Goal: Information Seeking & Learning: Get advice/opinions

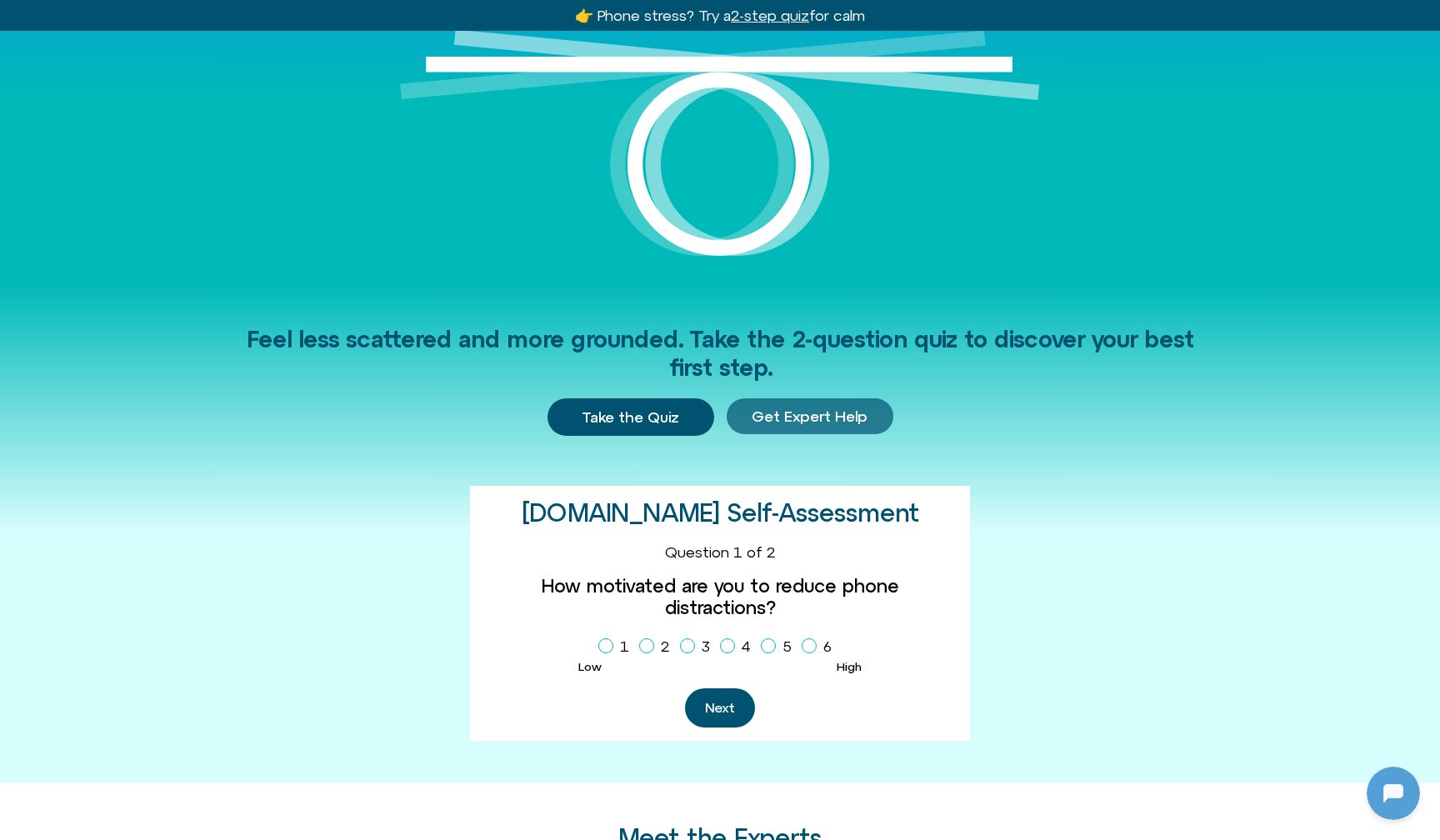
scroll to position [212, 0]
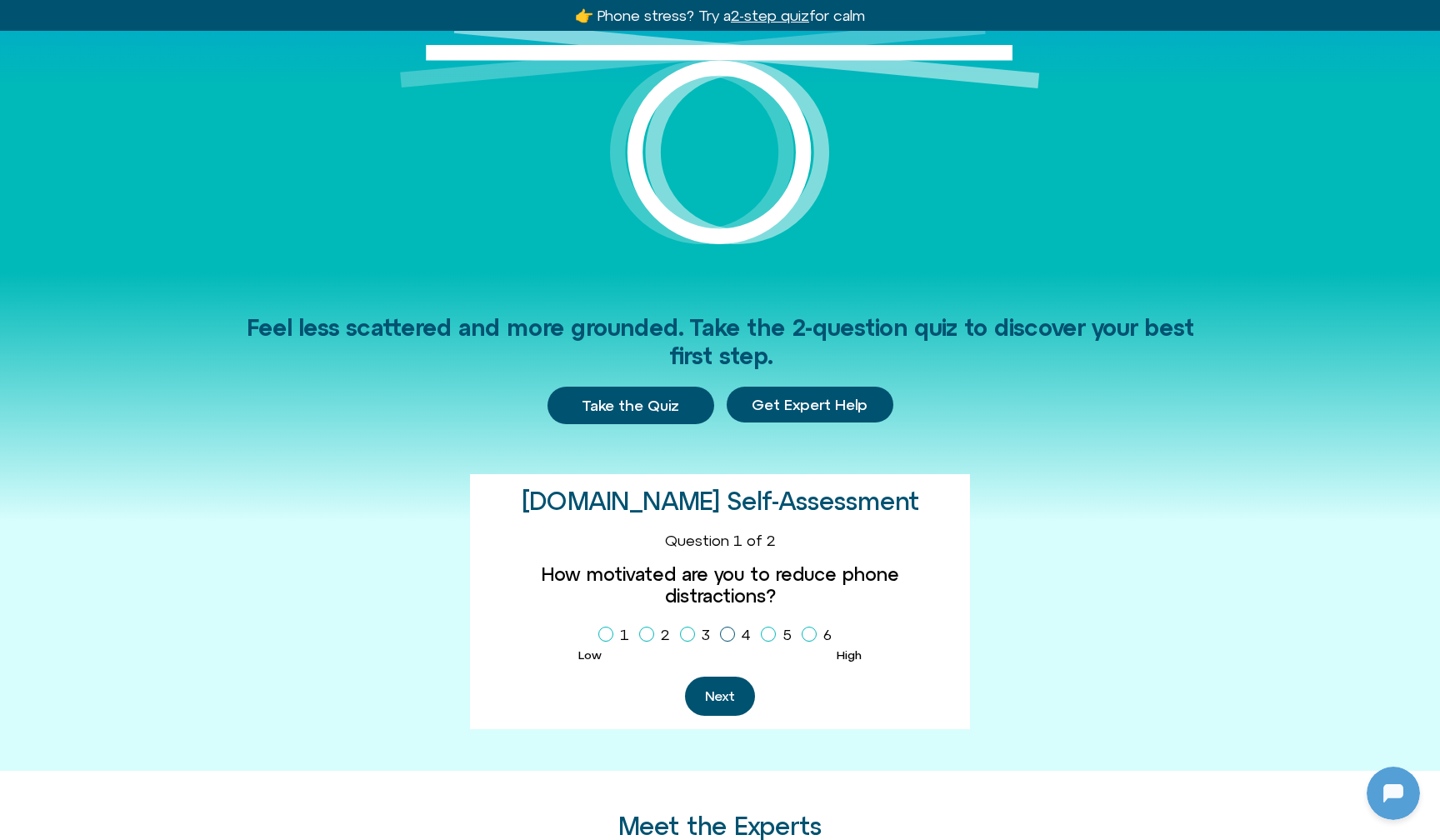
click at [725, 630] on icon "Homepage Sign Up" at bounding box center [727, 634] width 10 height 9
click at [729, 676] on button "Next" at bounding box center [720, 696] width 70 height 39
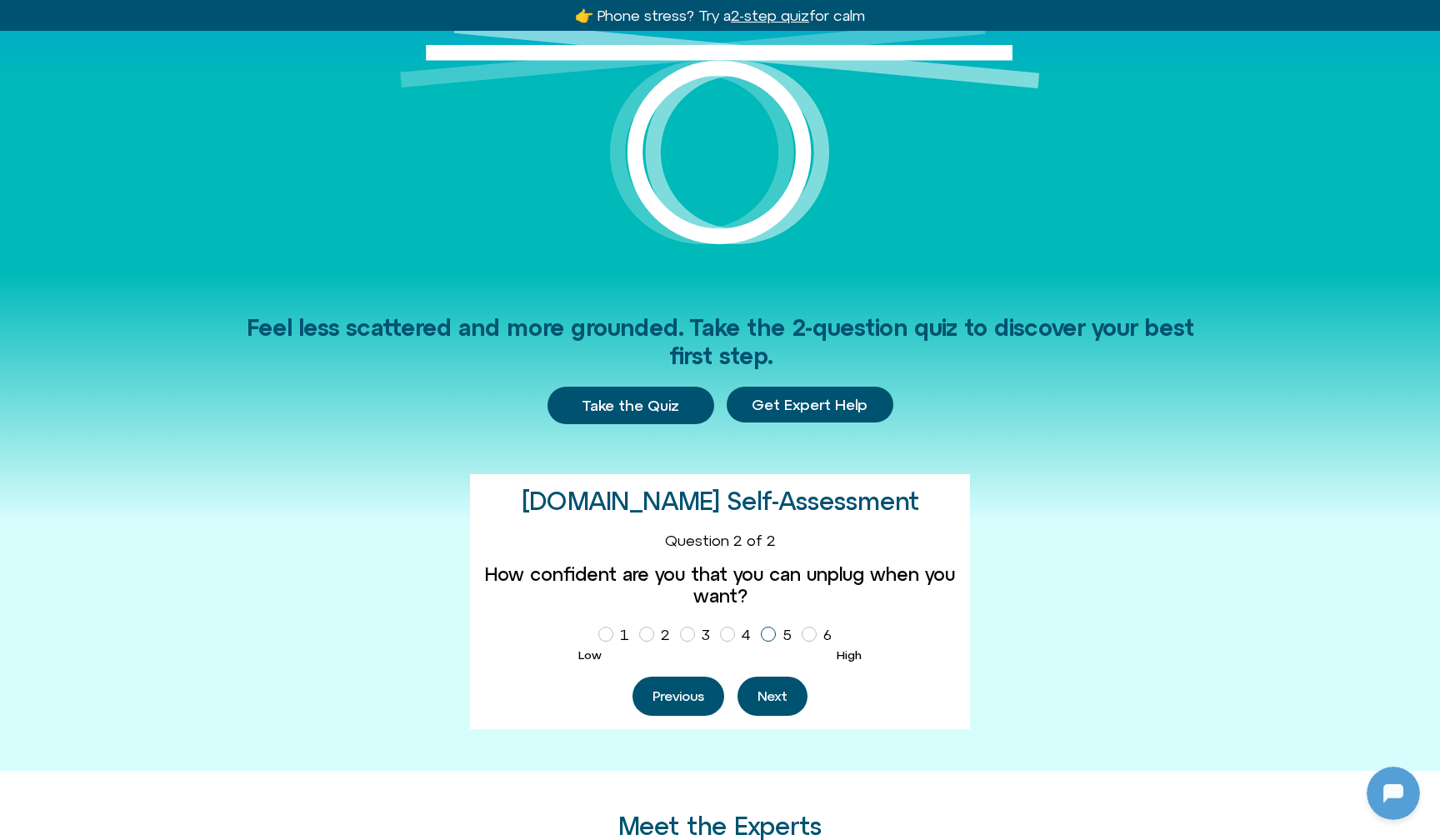
click at [765, 631] on icon "Homepage Sign Up" at bounding box center [769, 634] width 10 height 9
click at [768, 690] on button "Next" at bounding box center [771, 696] width 70 height 39
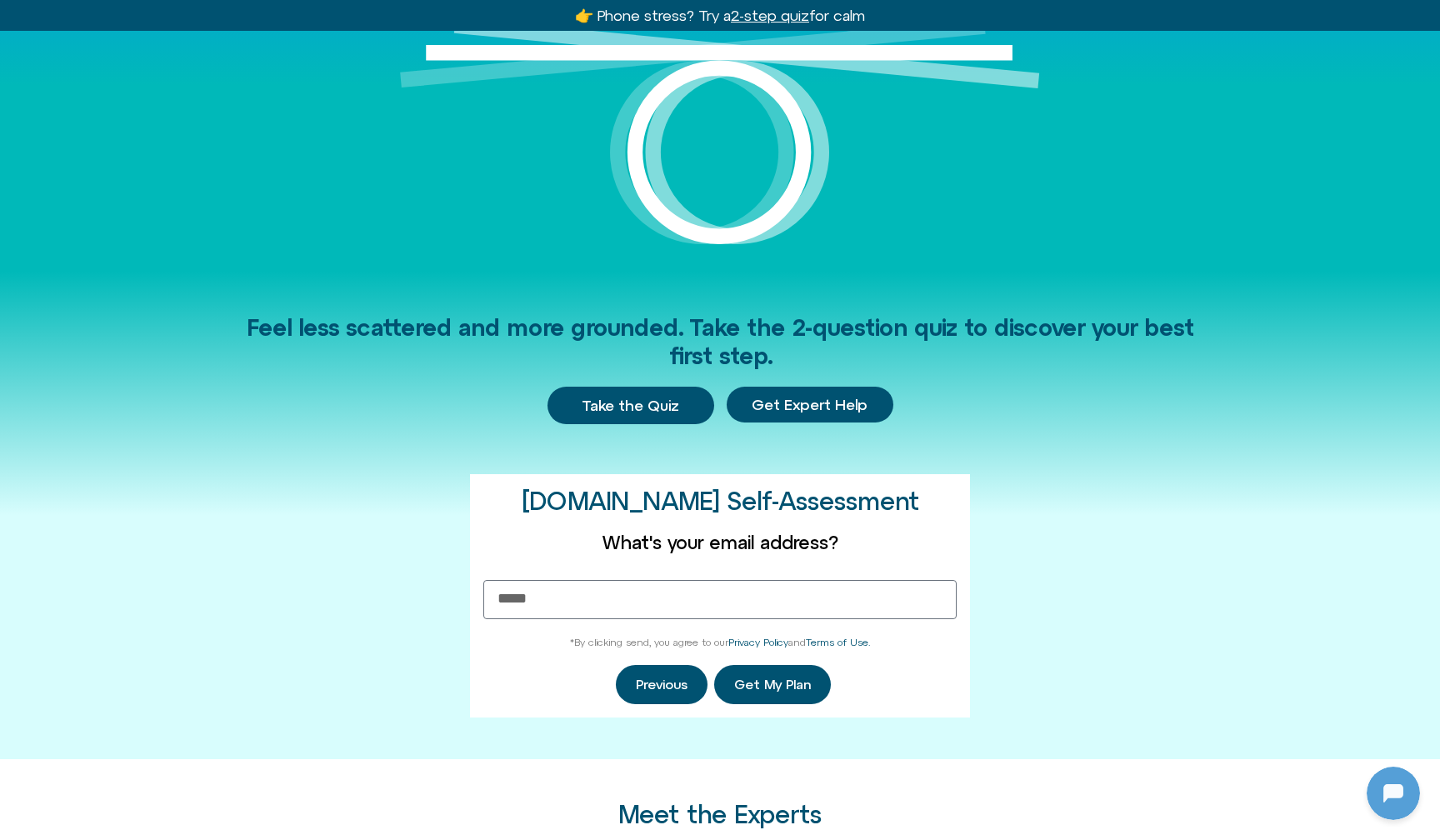
click at [1035, 567] on div "Feel less scattered and more grounded. Take the 2-question quiz to discover you…" at bounding box center [720, 516] width 950 height 488
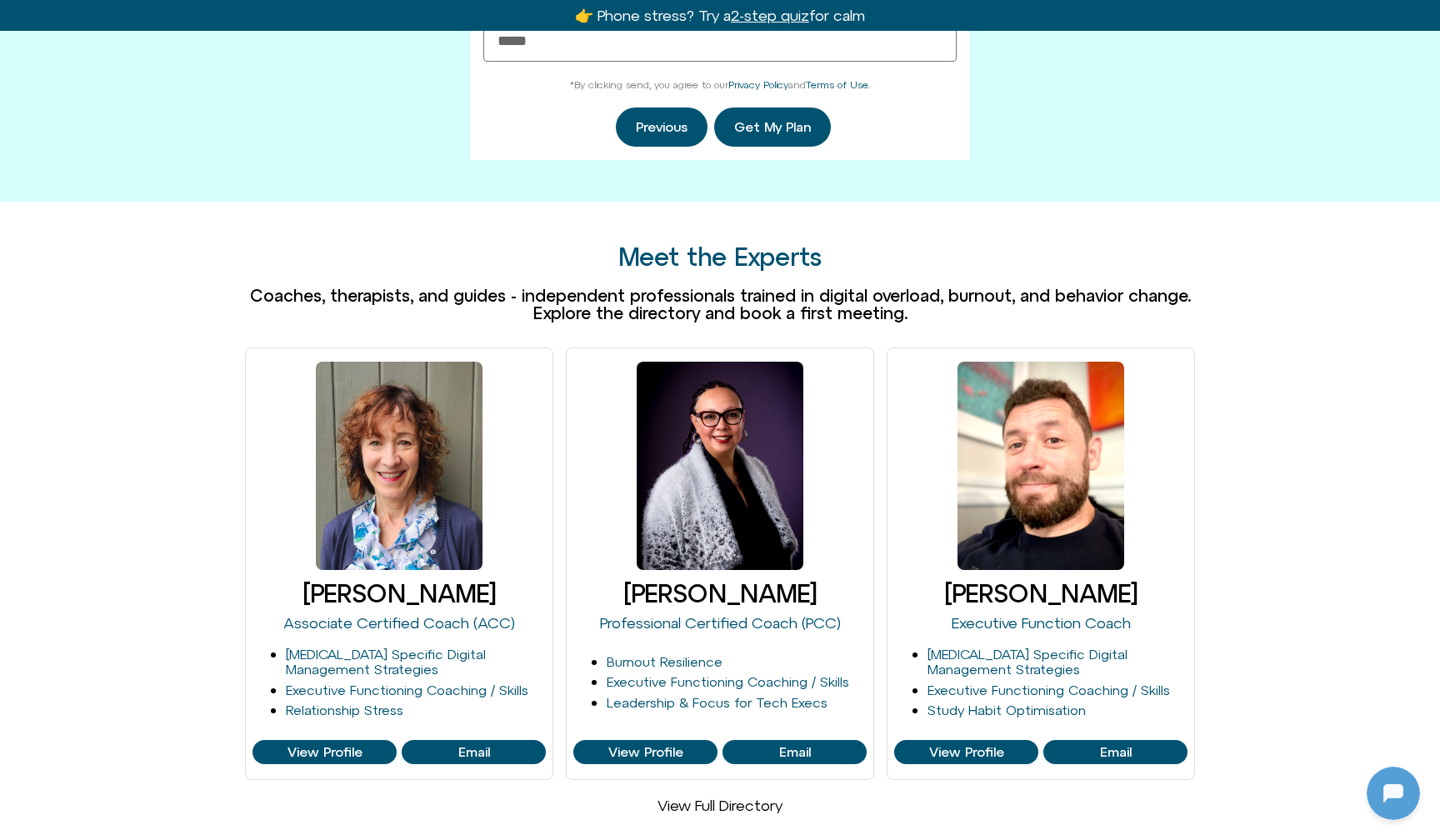
scroll to position [795, 0]
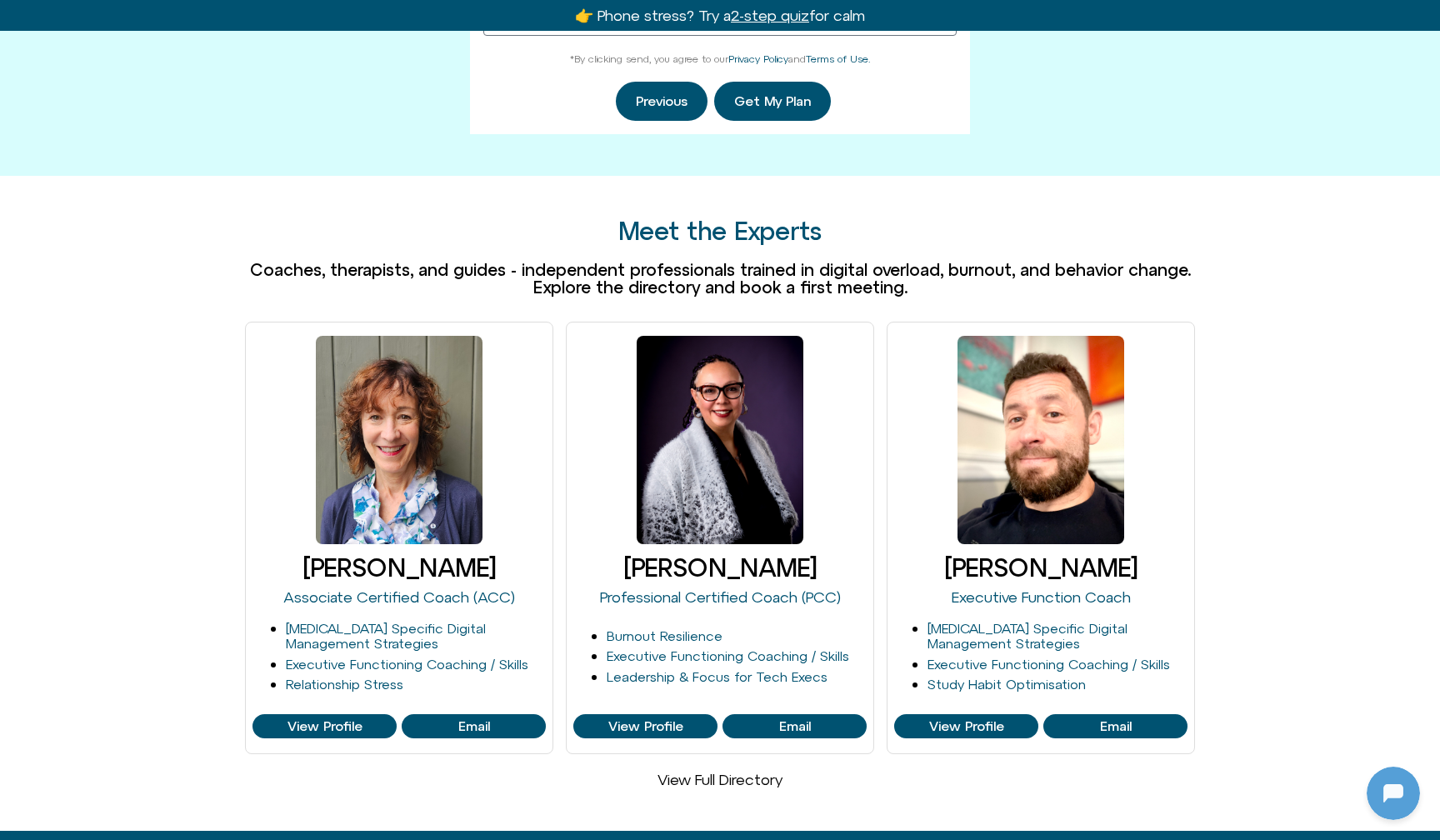
click at [705, 770] on link "View Full Directory" at bounding box center [720, 779] width 125 height 18
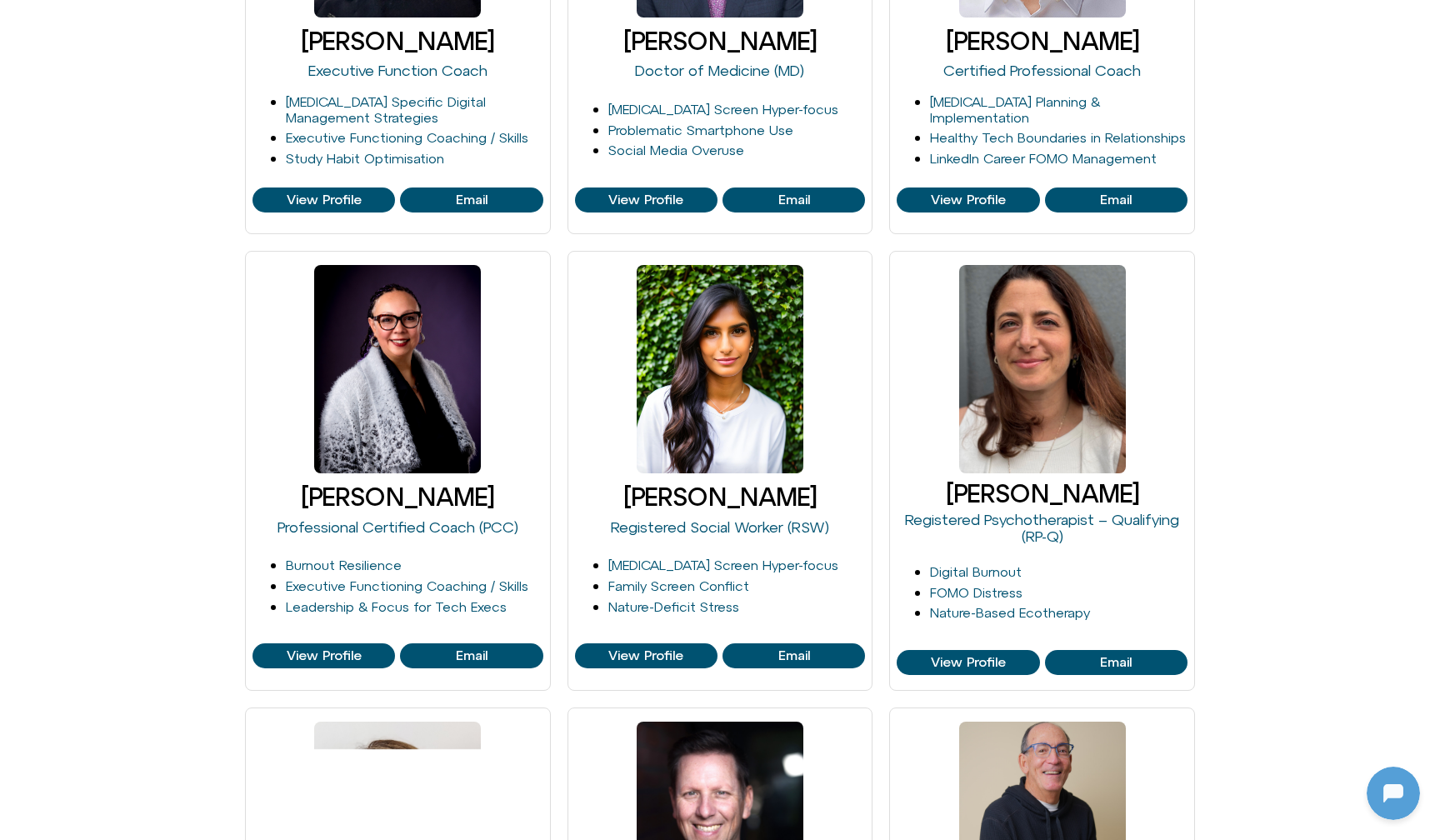
scroll to position [995, 0]
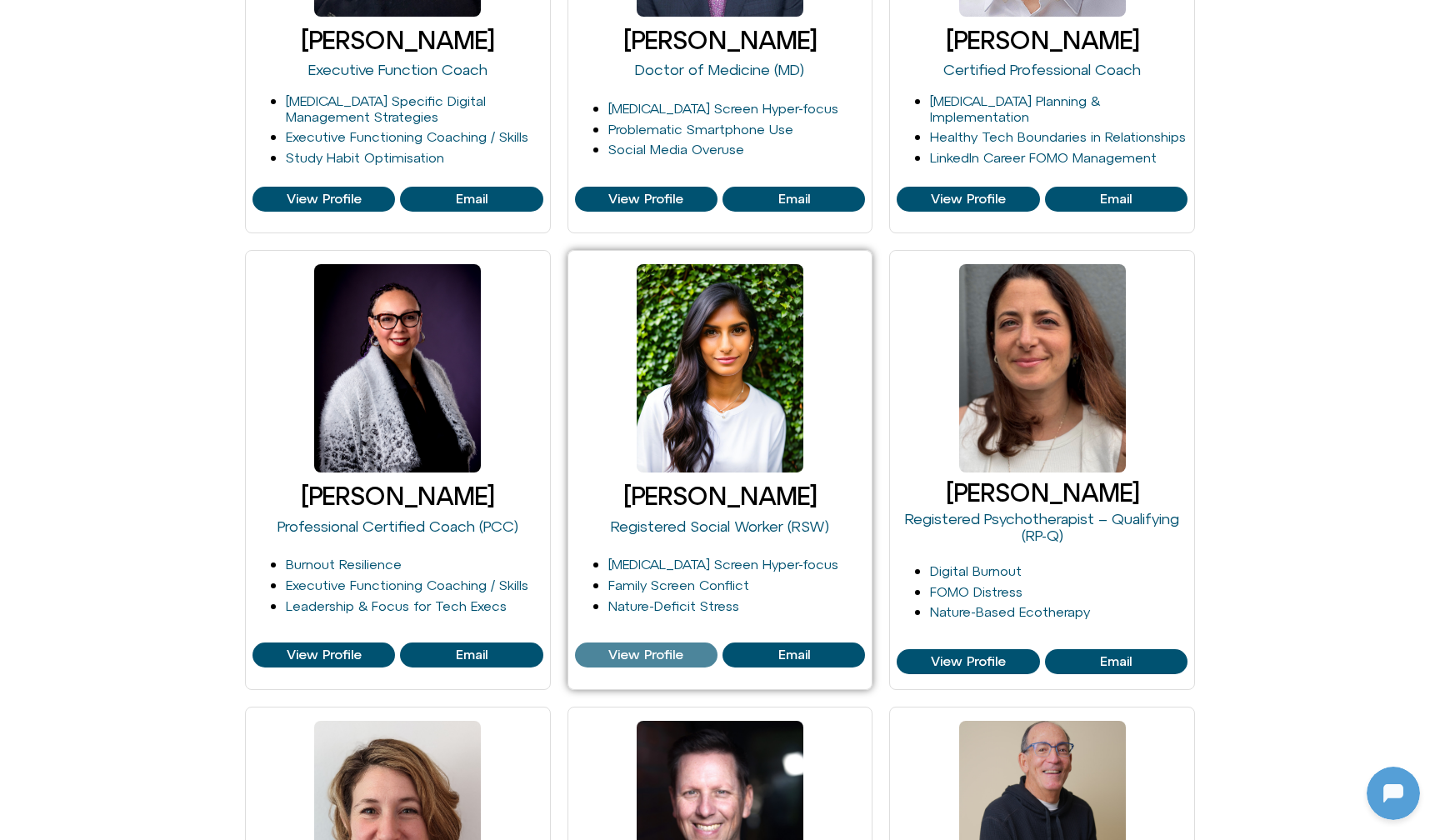
click at [629, 650] on span "View Profile" at bounding box center [646, 654] width 75 height 15
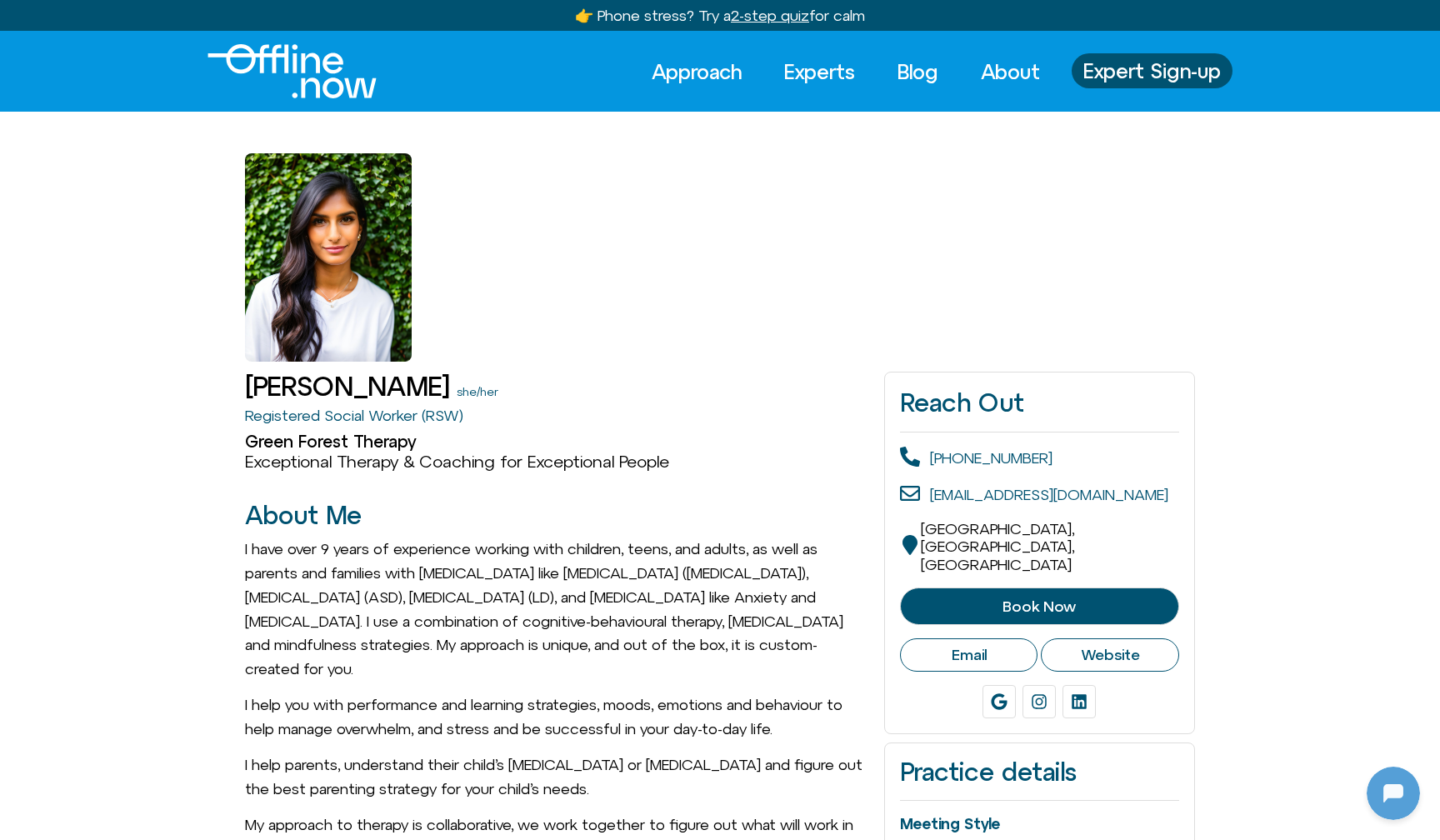
scroll to position [1061, 0]
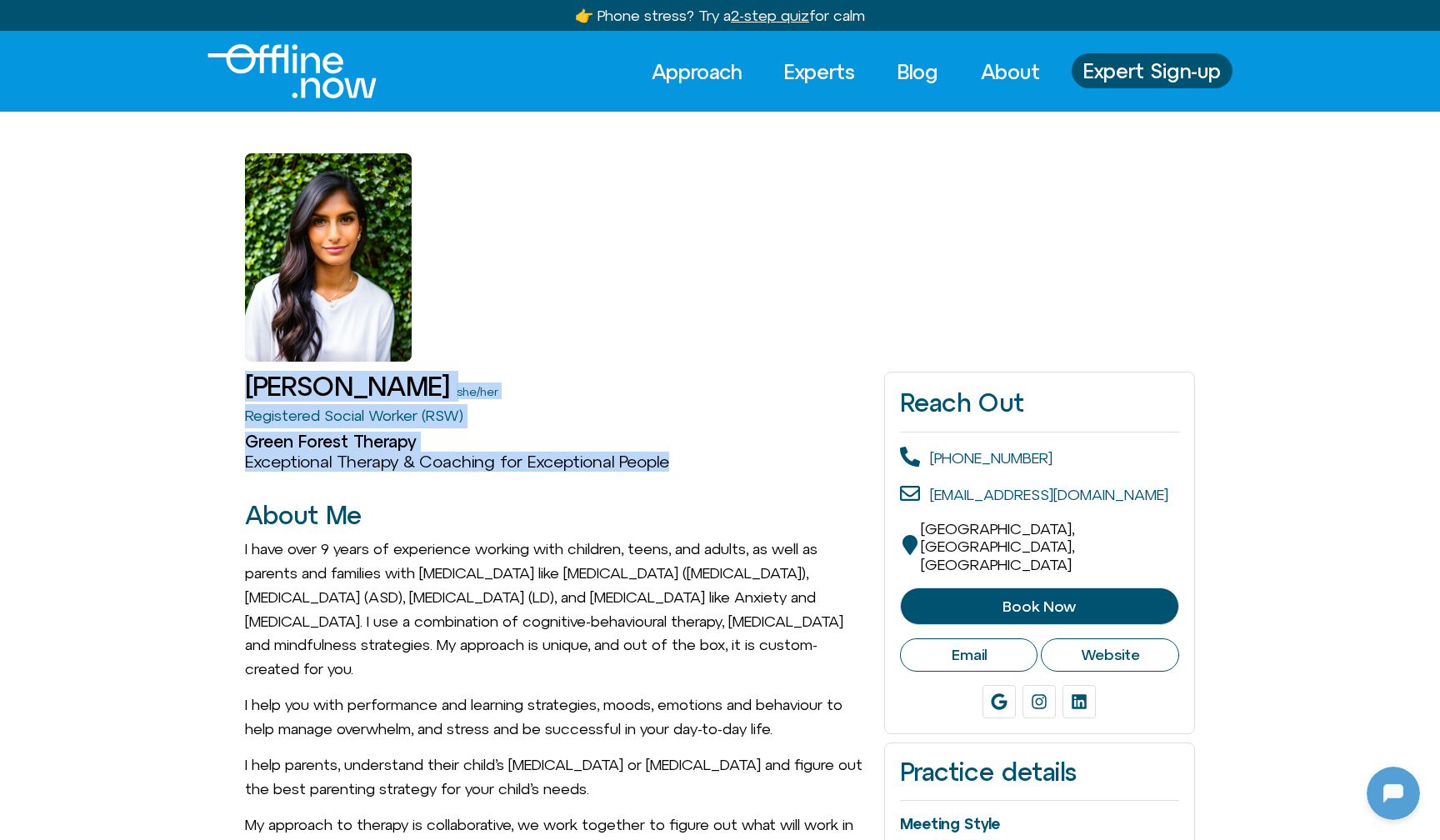
drag, startPoint x: 181, startPoint y: 347, endPoint x: 437, endPoint y: 470, distance: 284.0
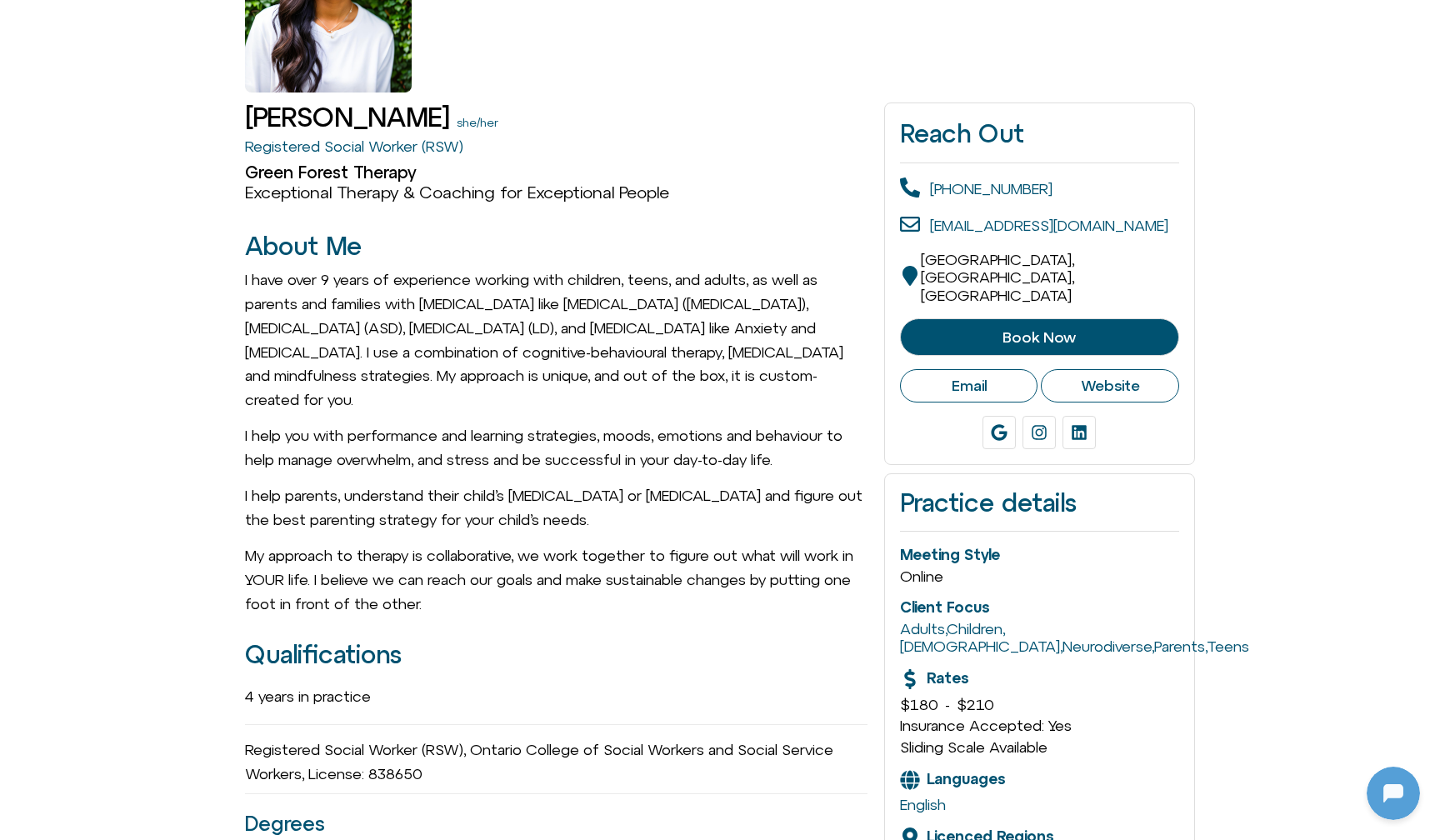
scroll to position [275, 0]
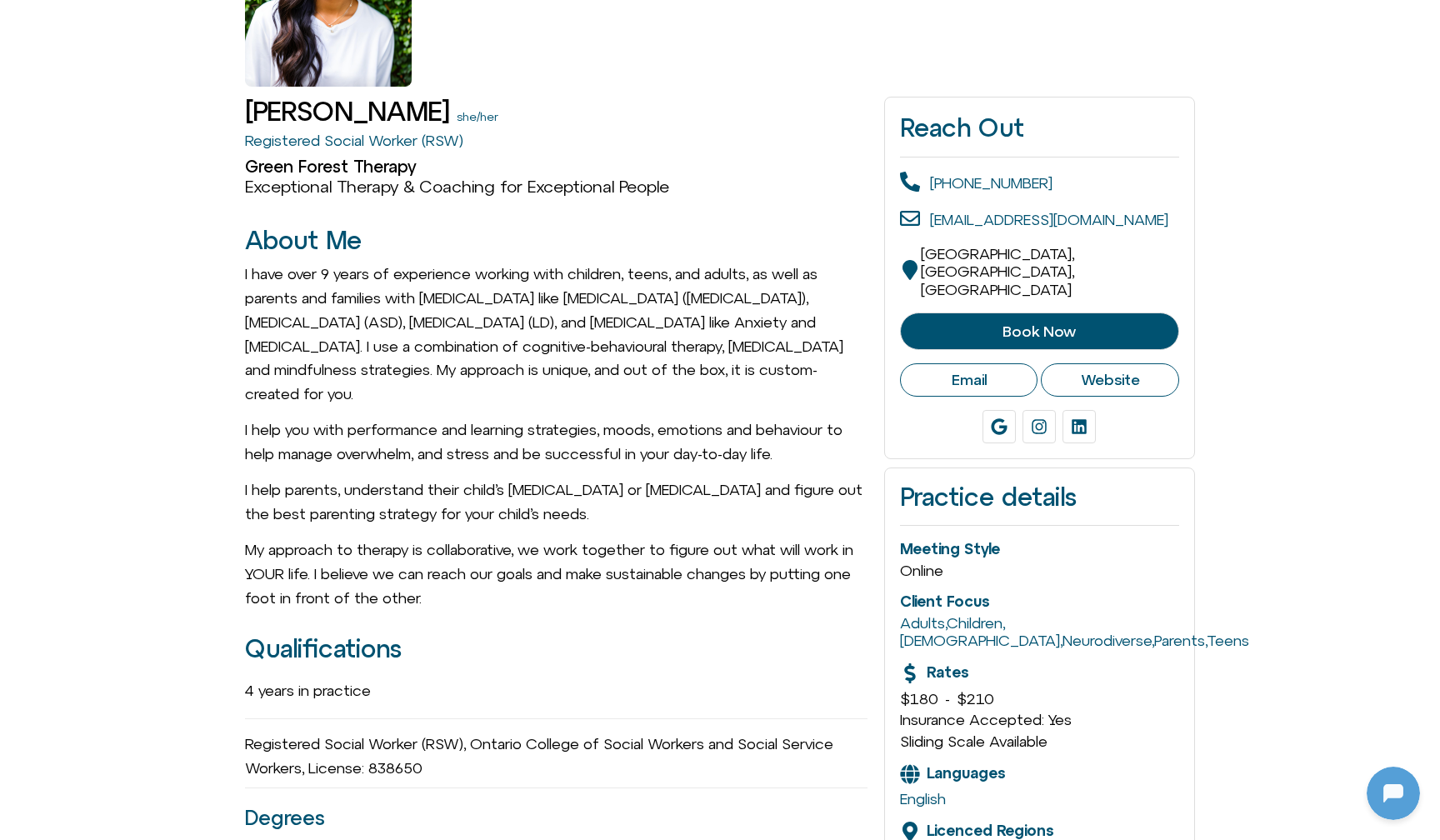
click at [1103, 323] on span "Book Now" at bounding box center [1039, 331] width 237 height 17
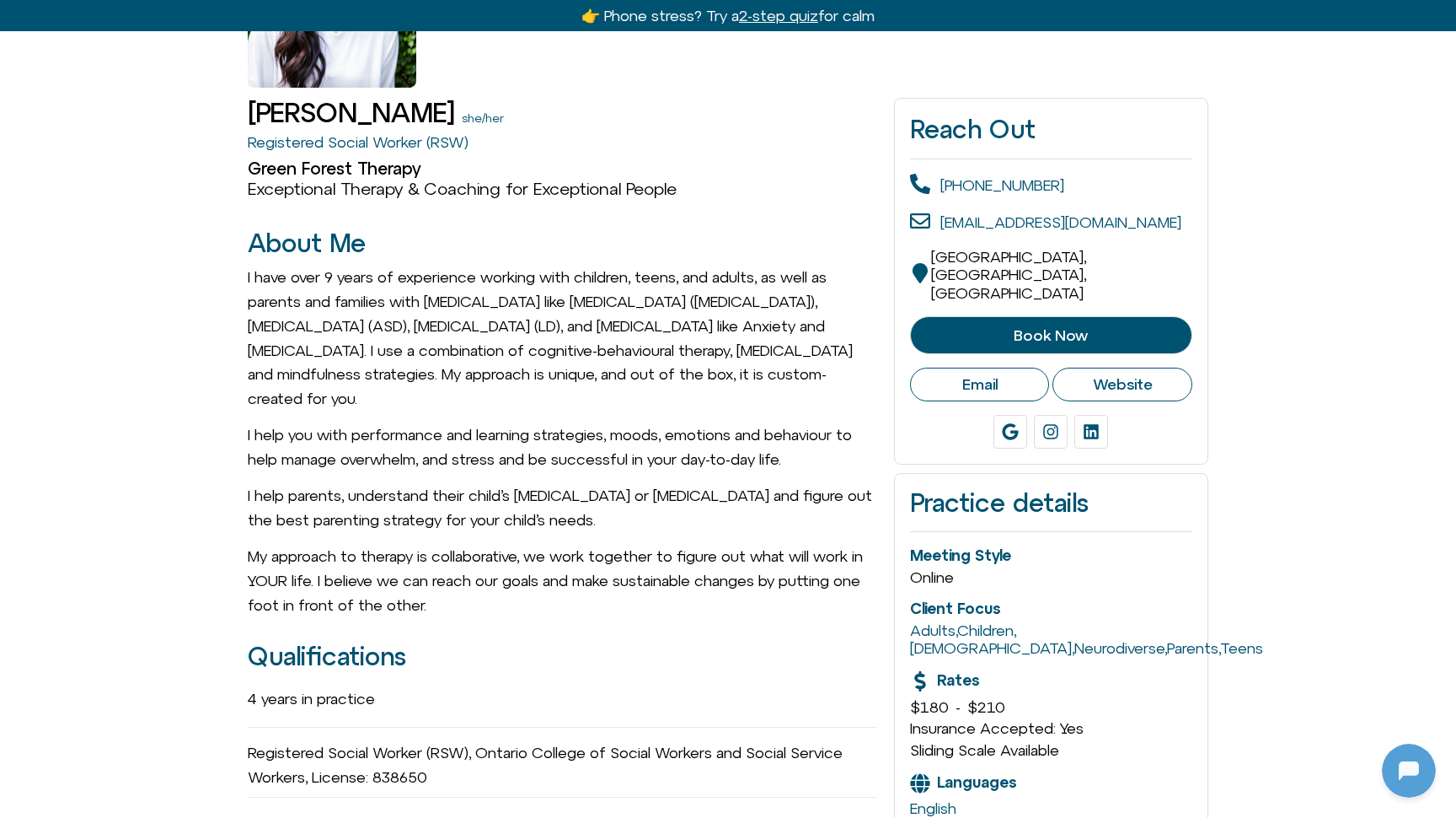
click at [1100, 375] on span "Website" at bounding box center [1123, 384] width 59 height 19
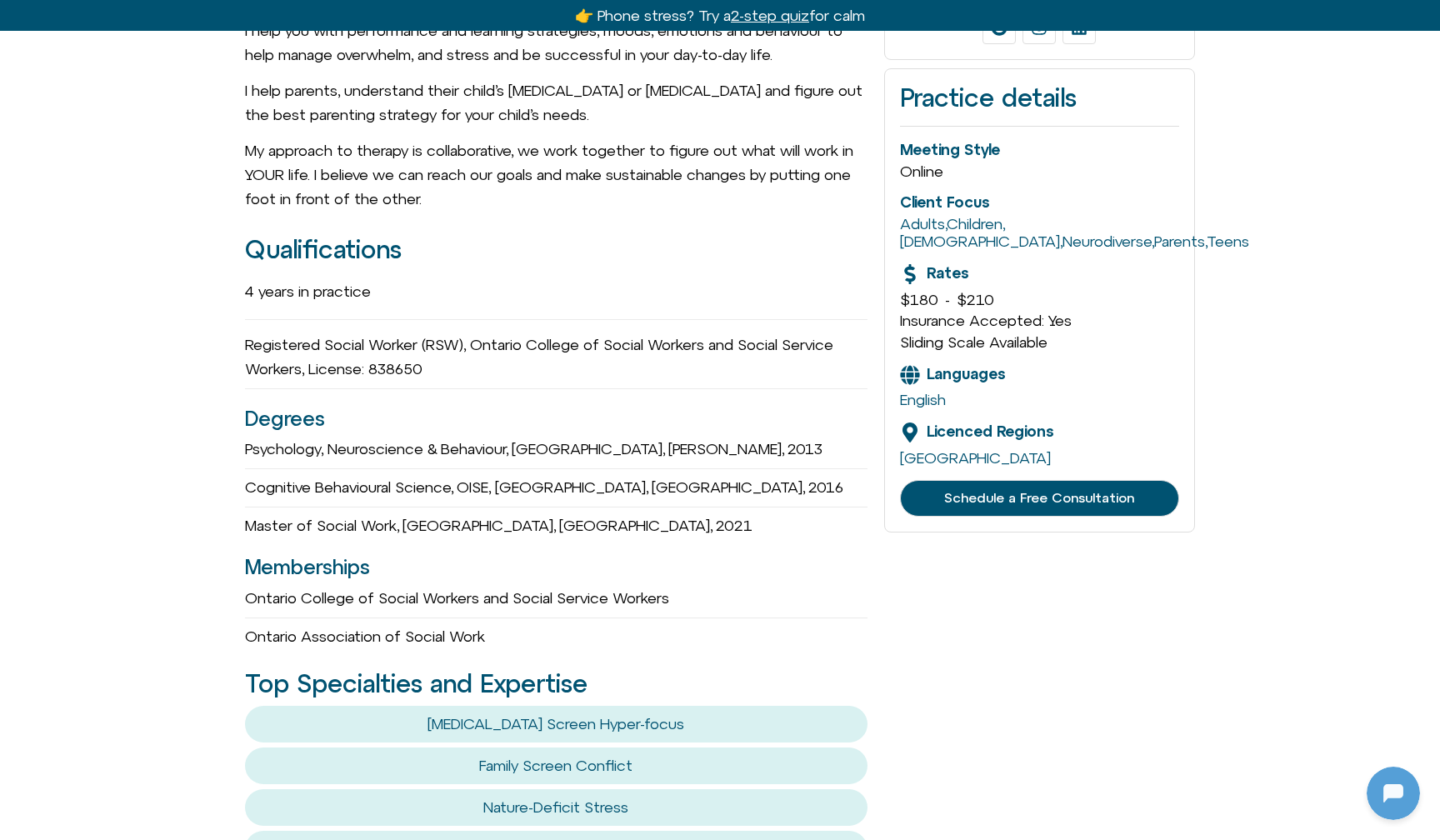
scroll to position [697, 0]
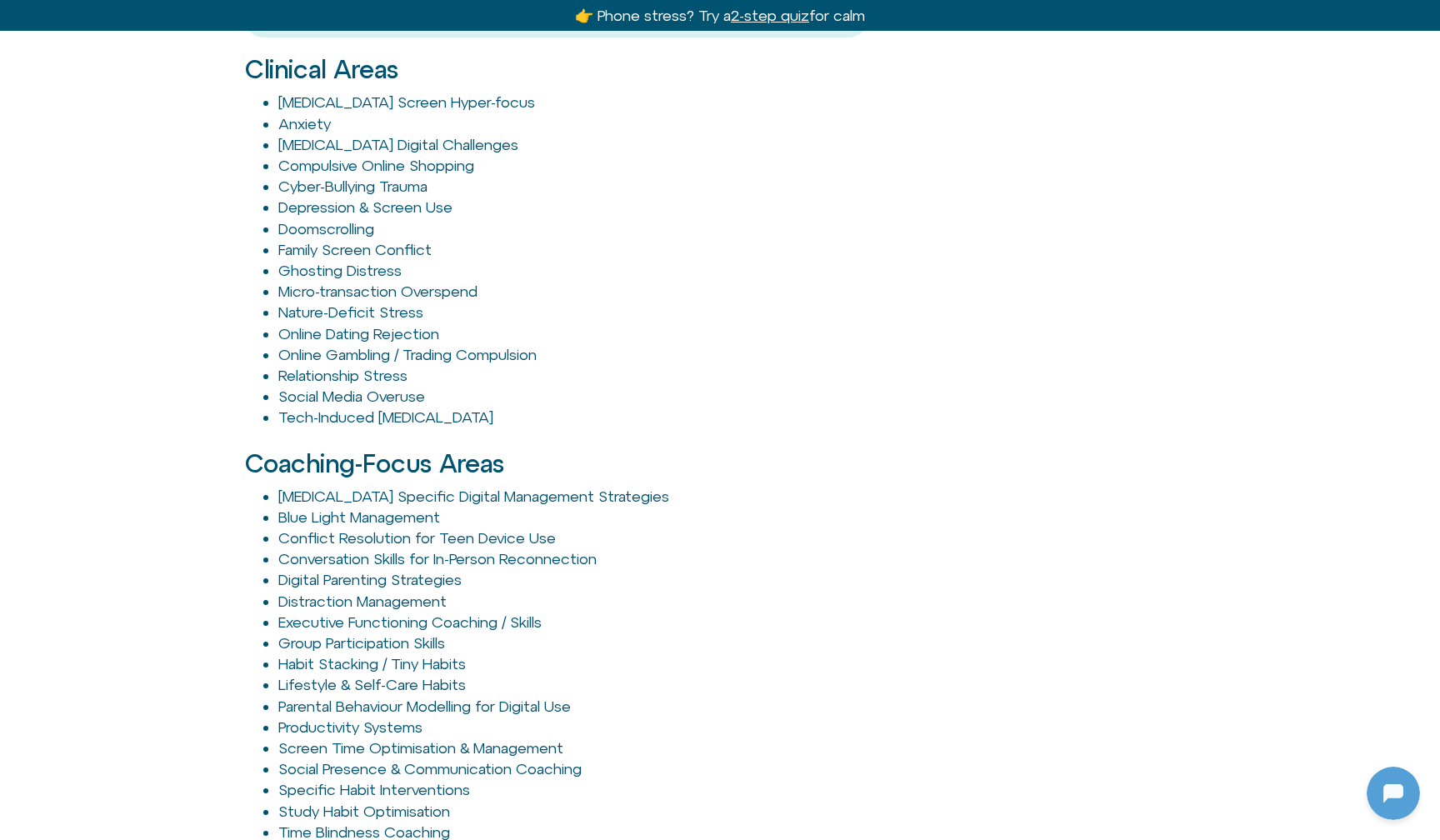
scroll to position [1712, 0]
click at [391, 93] on link "[MEDICAL_DATA] Screen Hyper-focus" at bounding box center [407, 102] width 257 height 18
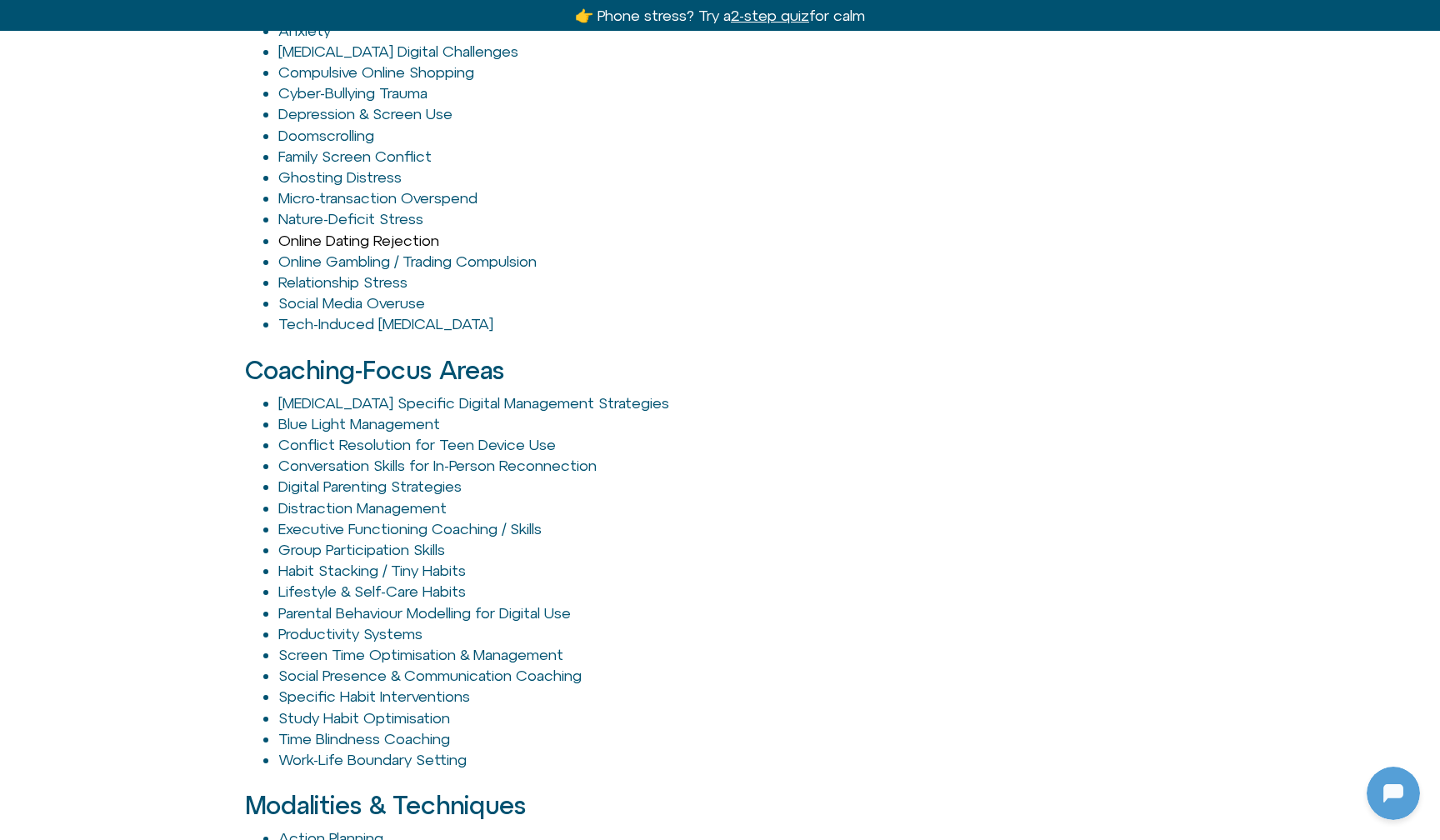
scroll to position [1768, 0]
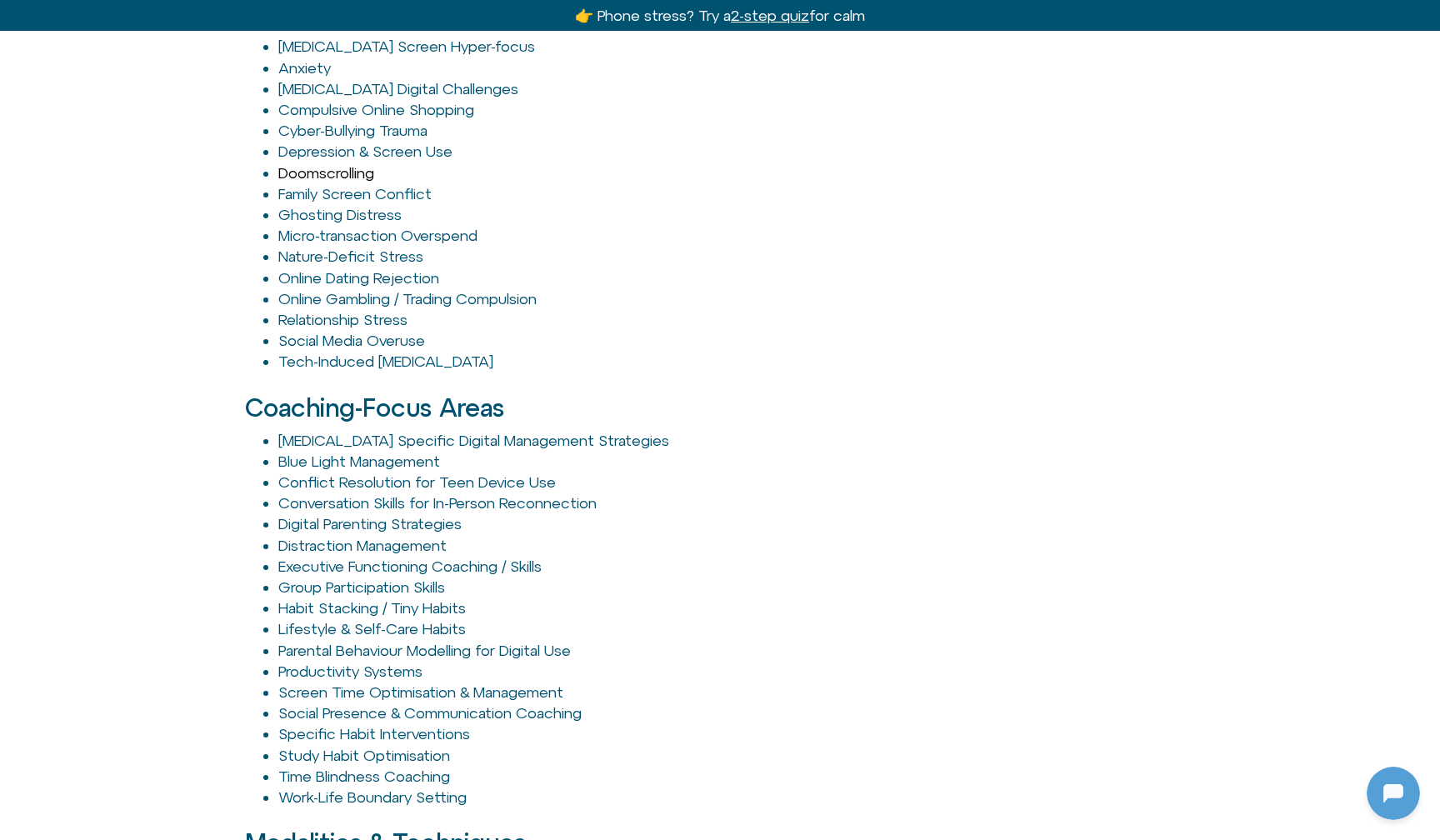
click at [351, 164] on link "Doomscrolling" at bounding box center [326, 173] width 96 height 18
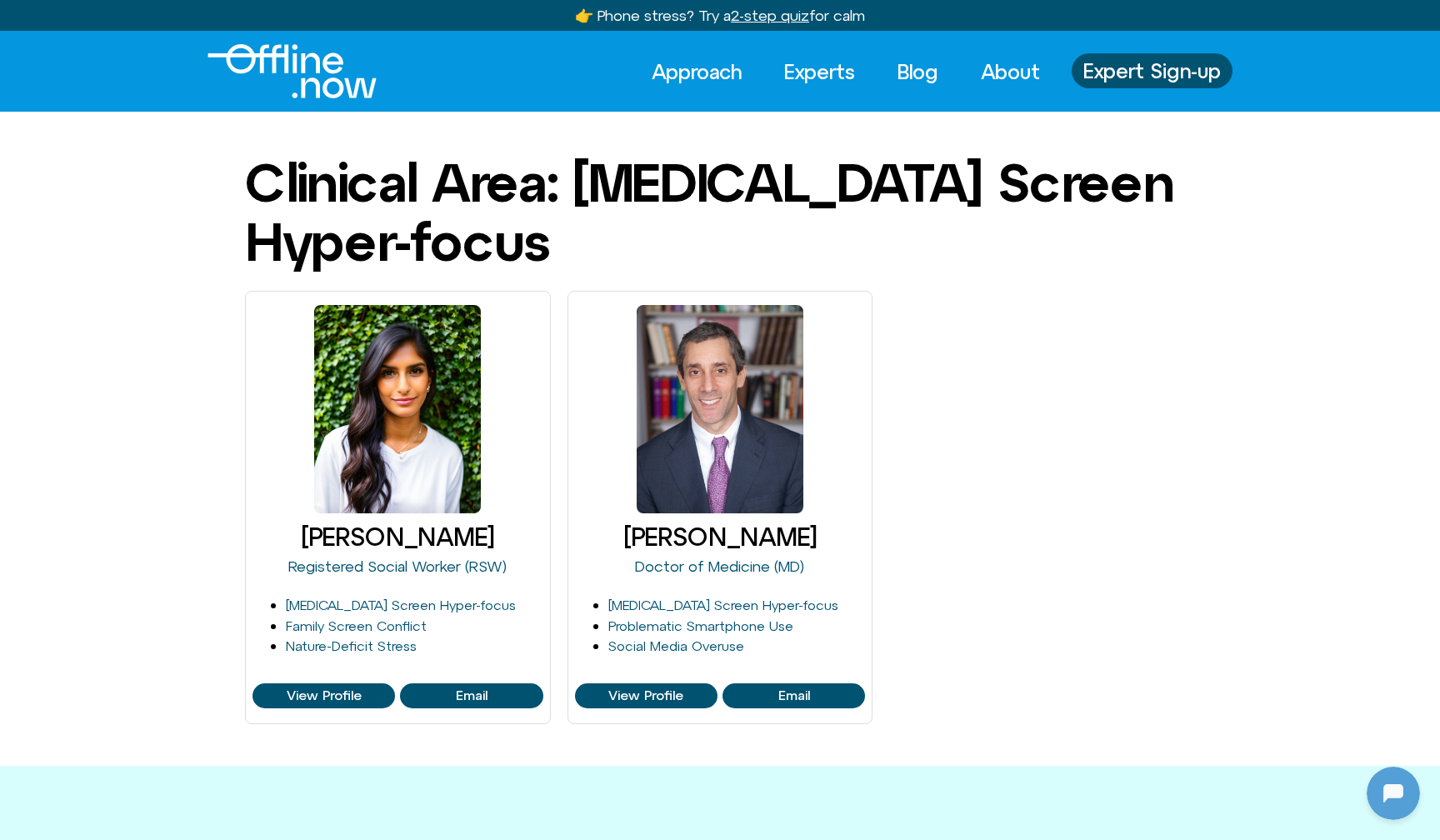
scroll to position [1061, 0]
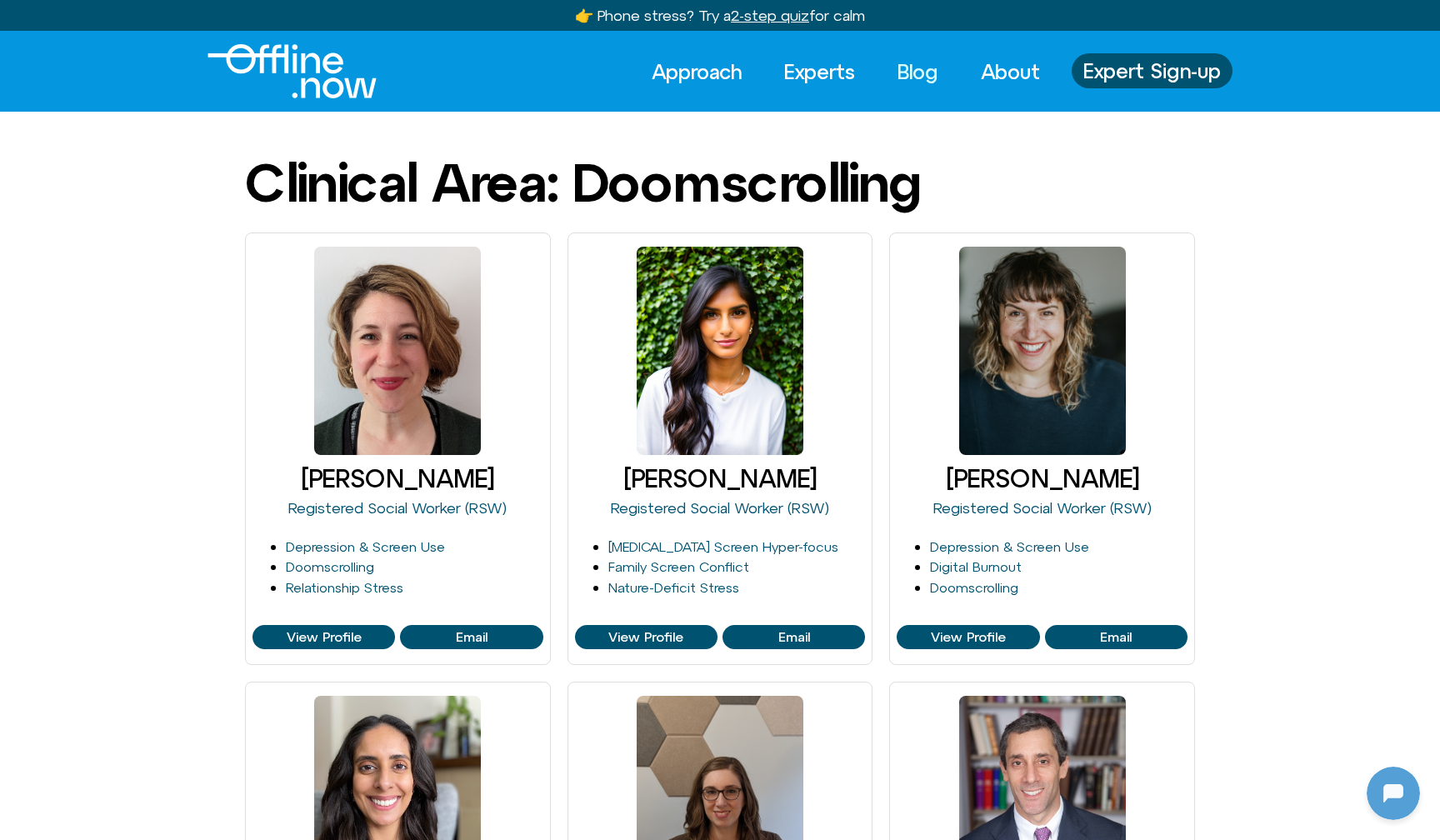
click at [921, 69] on link "Blog" at bounding box center [918, 71] width 71 height 36
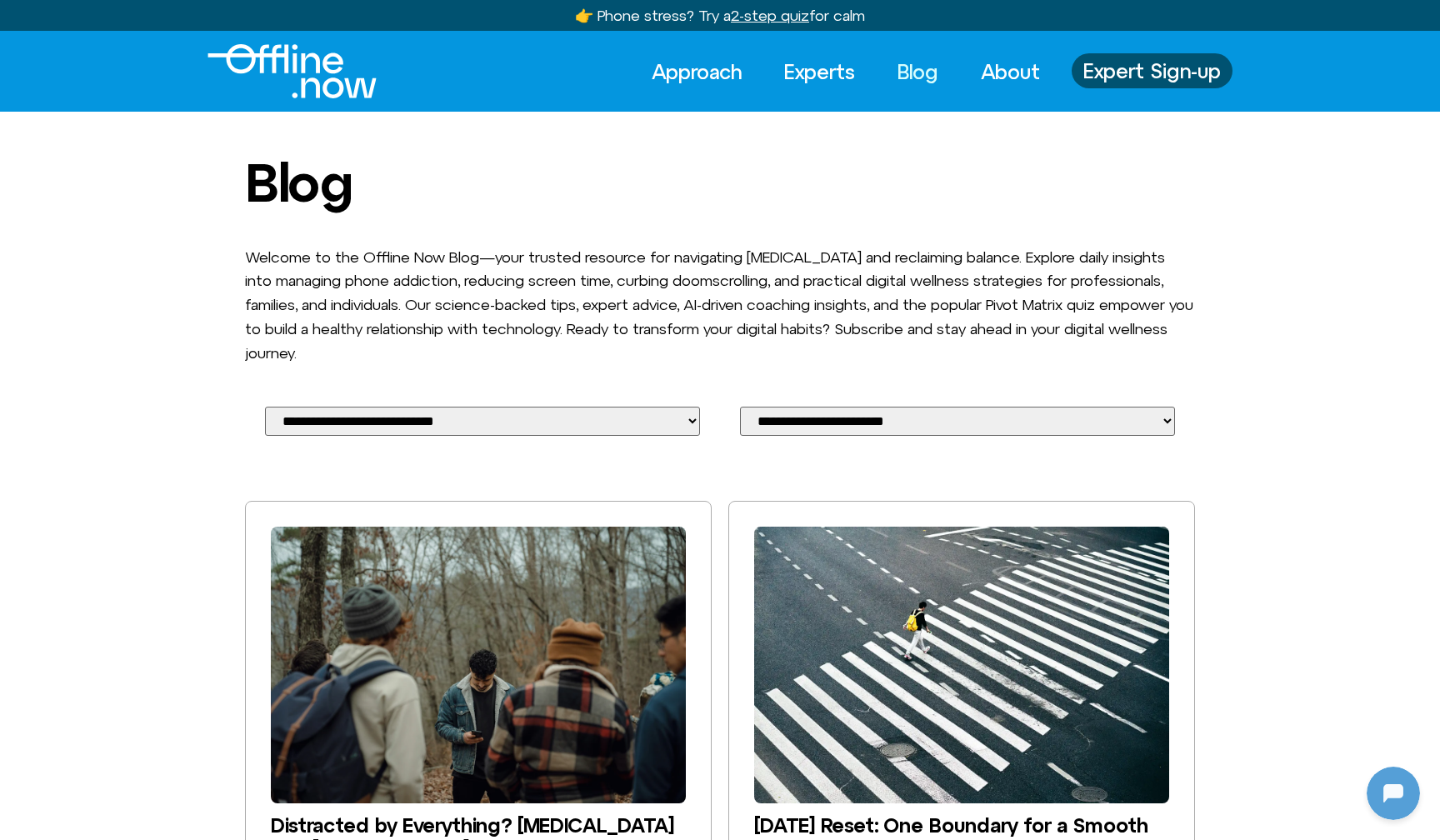
click at [289, 76] on img "Logo" at bounding box center [292, 71] width 170 height 54
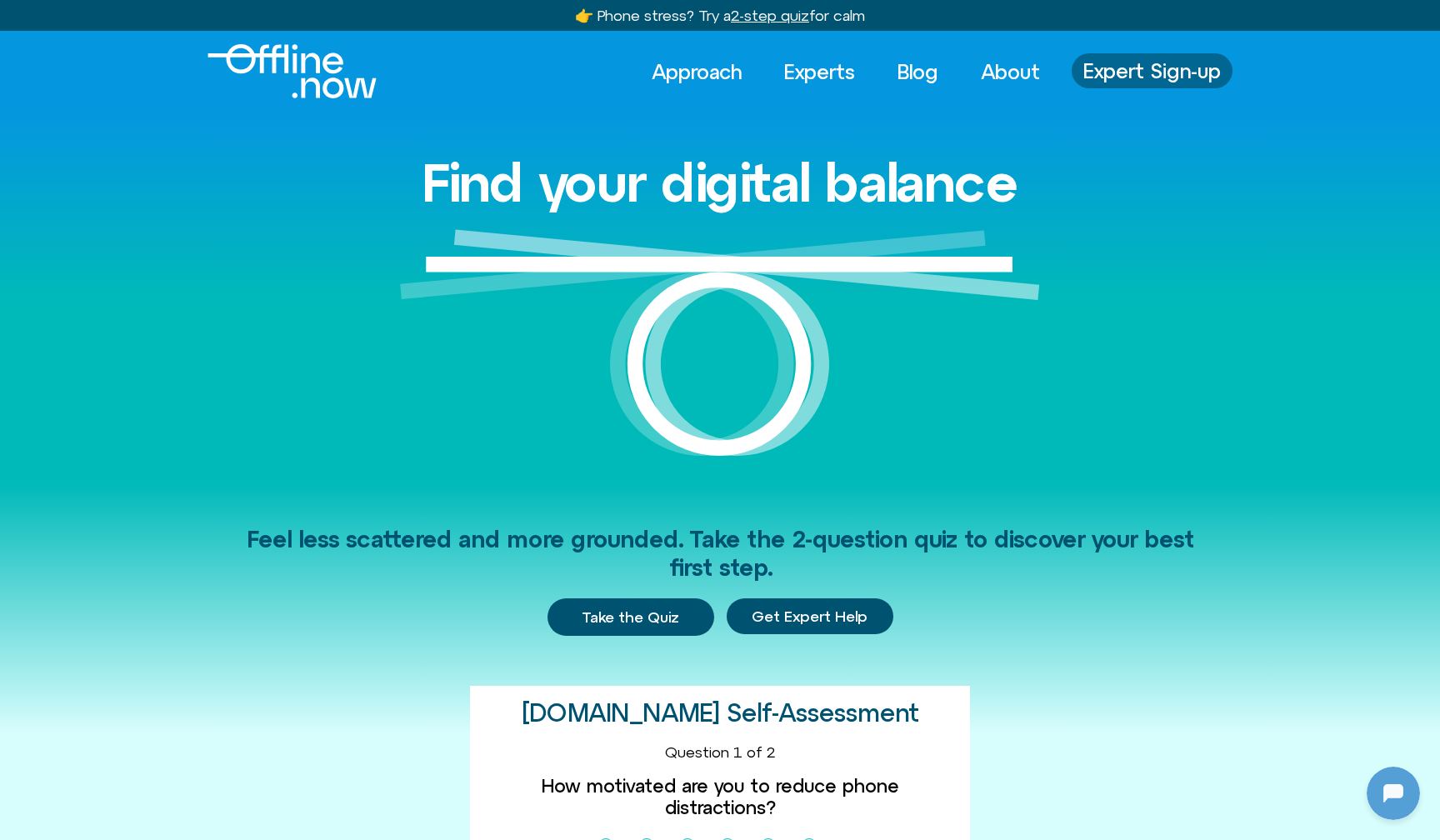
click at [1159, 70] on span "Expert Sign-up" at bounding box center [1152, 71] width 137 height 22
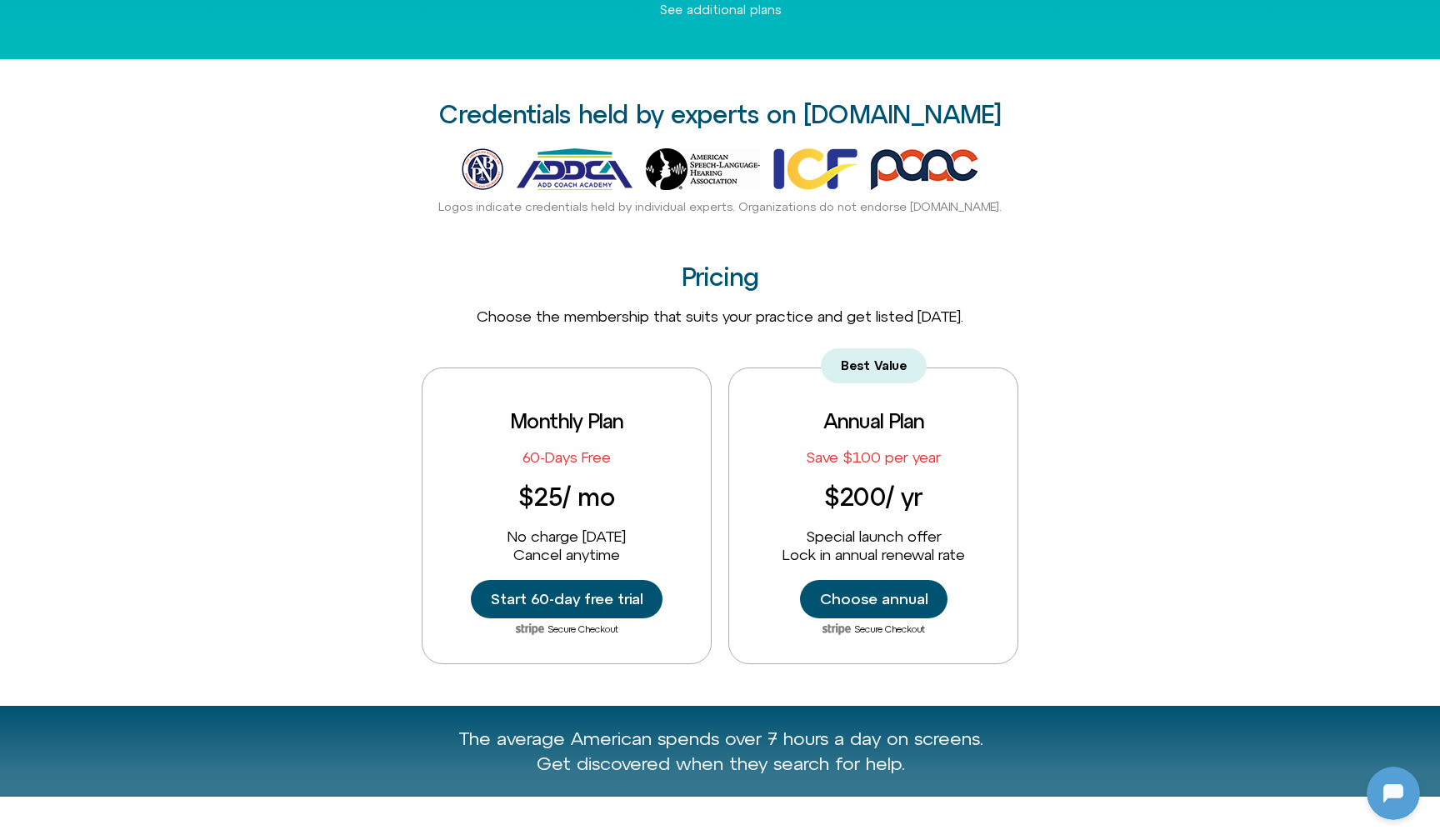
scroll to position [442, 0]
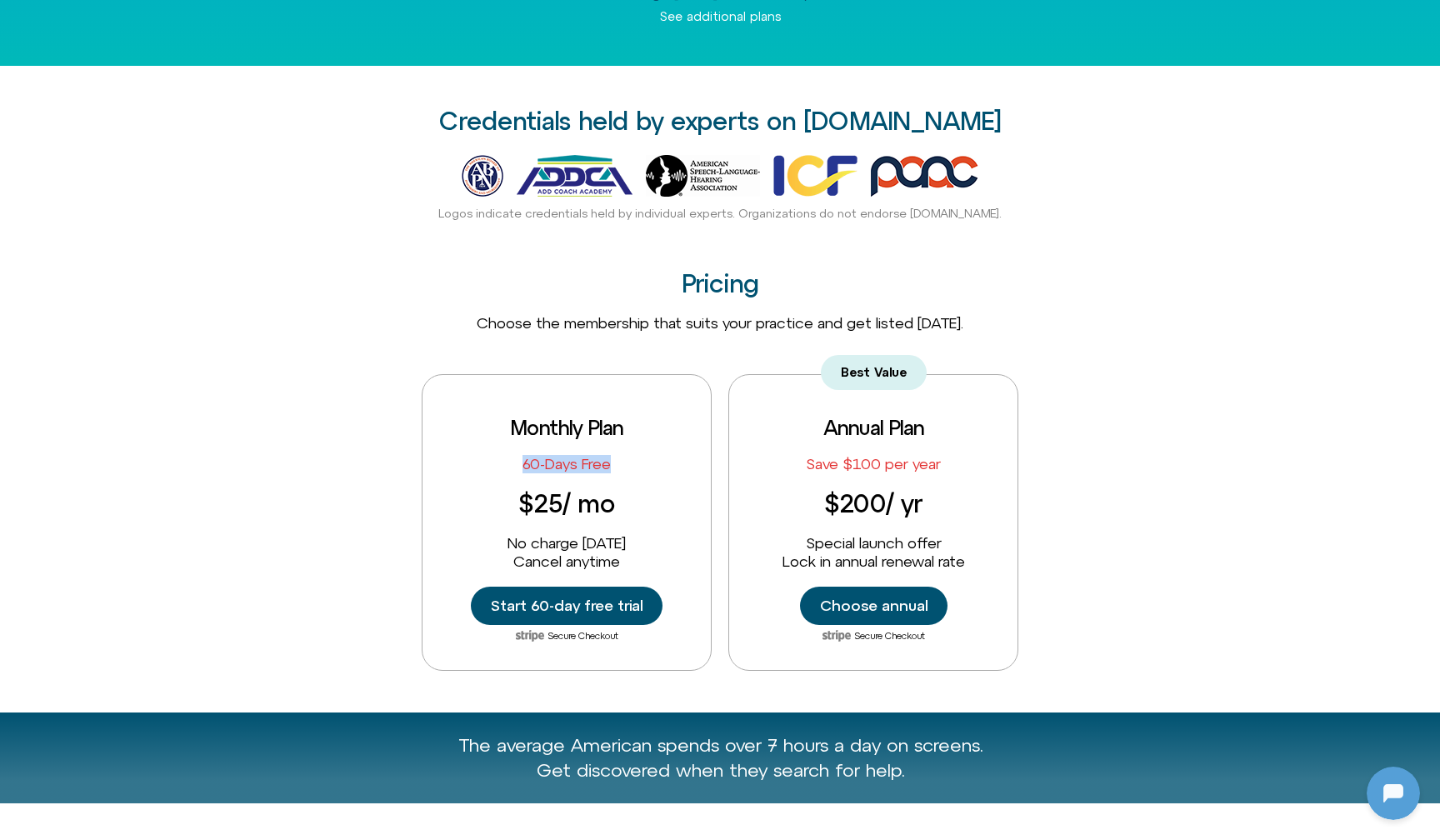
drag, startPoint x: 522, startPoint y: 458, endPoint x: 611, endPoint y: 459, distance: 89.0
click at [611, 459] on div "Monthly Plan 60-Days Free $25 / mo No charge today Cancel anytime Start 60-day …" at bounding box center [567, 522] width 290 height 297
click at [781, 469] on div "Best Value Annual Plan Save $100 per year $200 / yr Special launch offer Lock i…" at bounding box center [873, 522] width 290 height 297
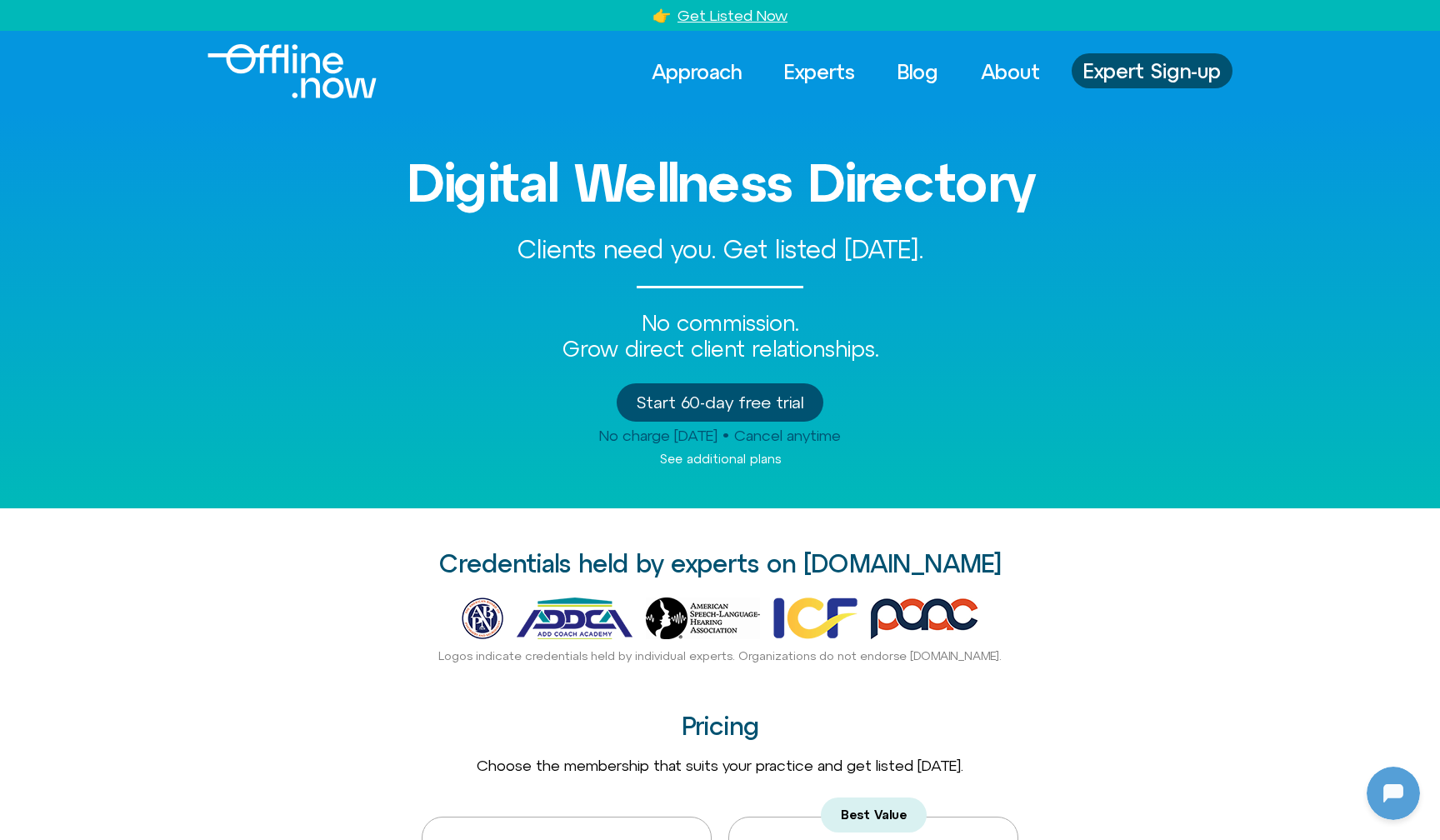
scroll to position [0, 0]
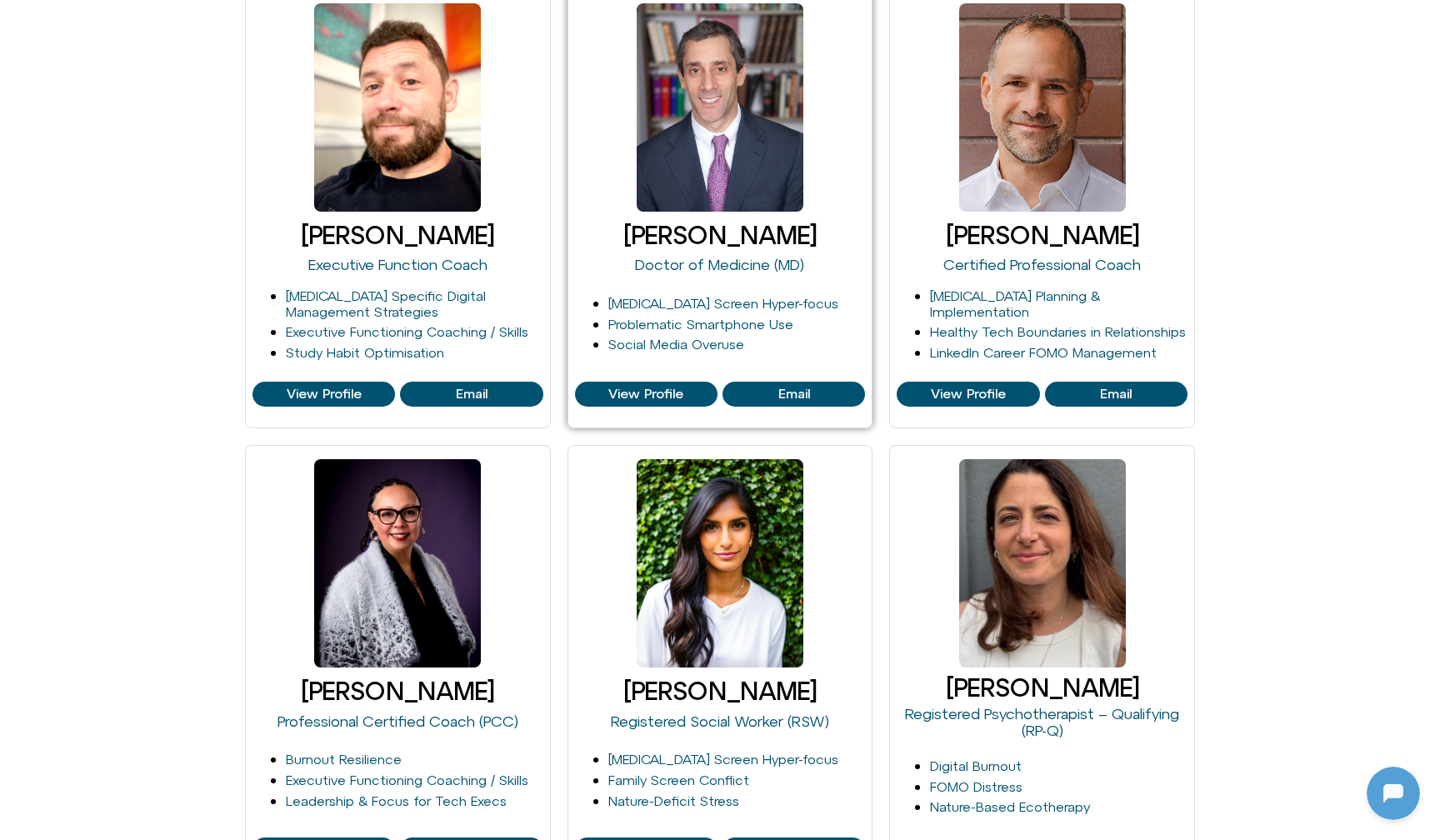
scroll to position [812, 0]
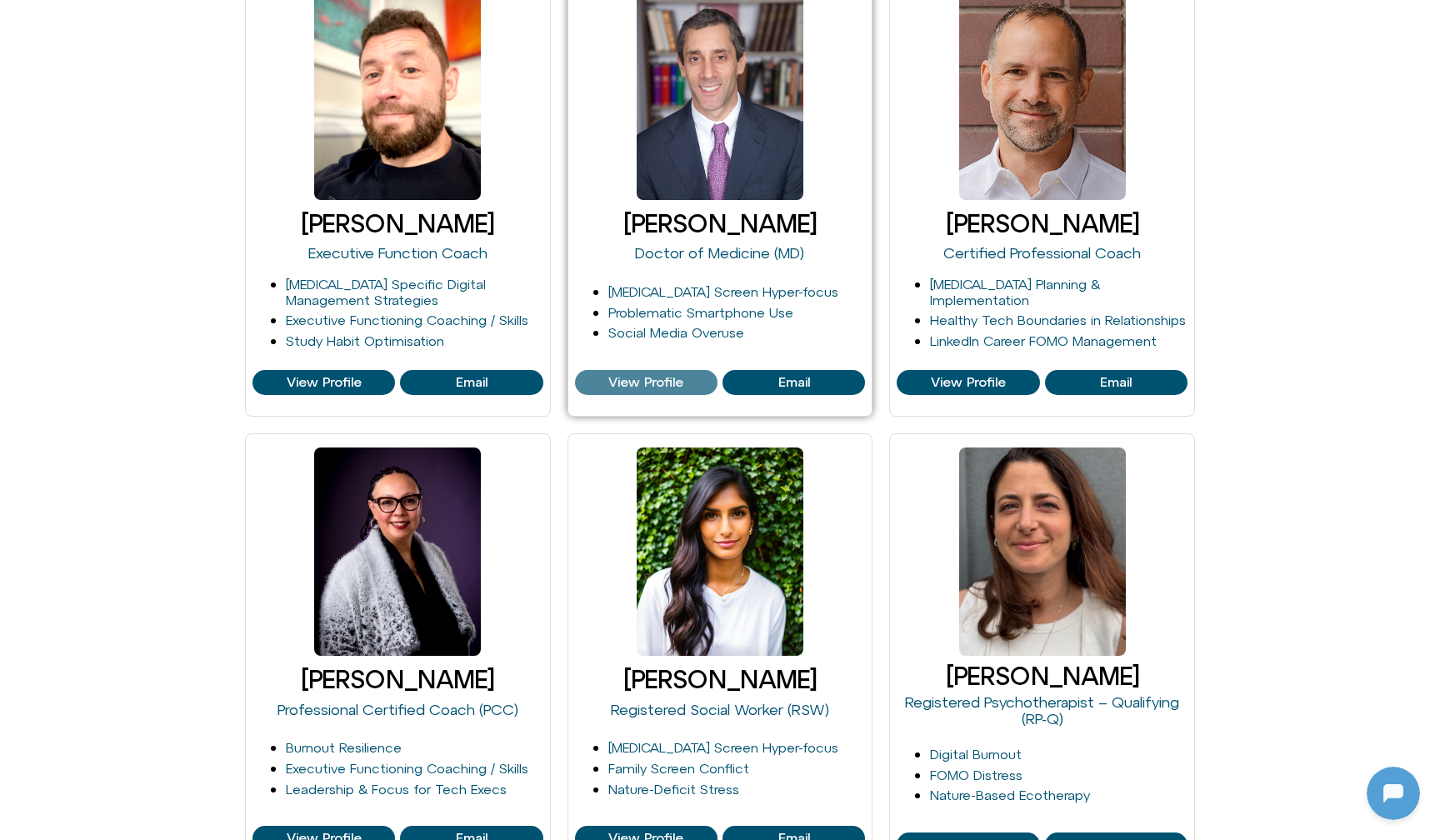
click at [669, 378] on span "View Profile" at bounding box center [646, 382] width 75 height 15
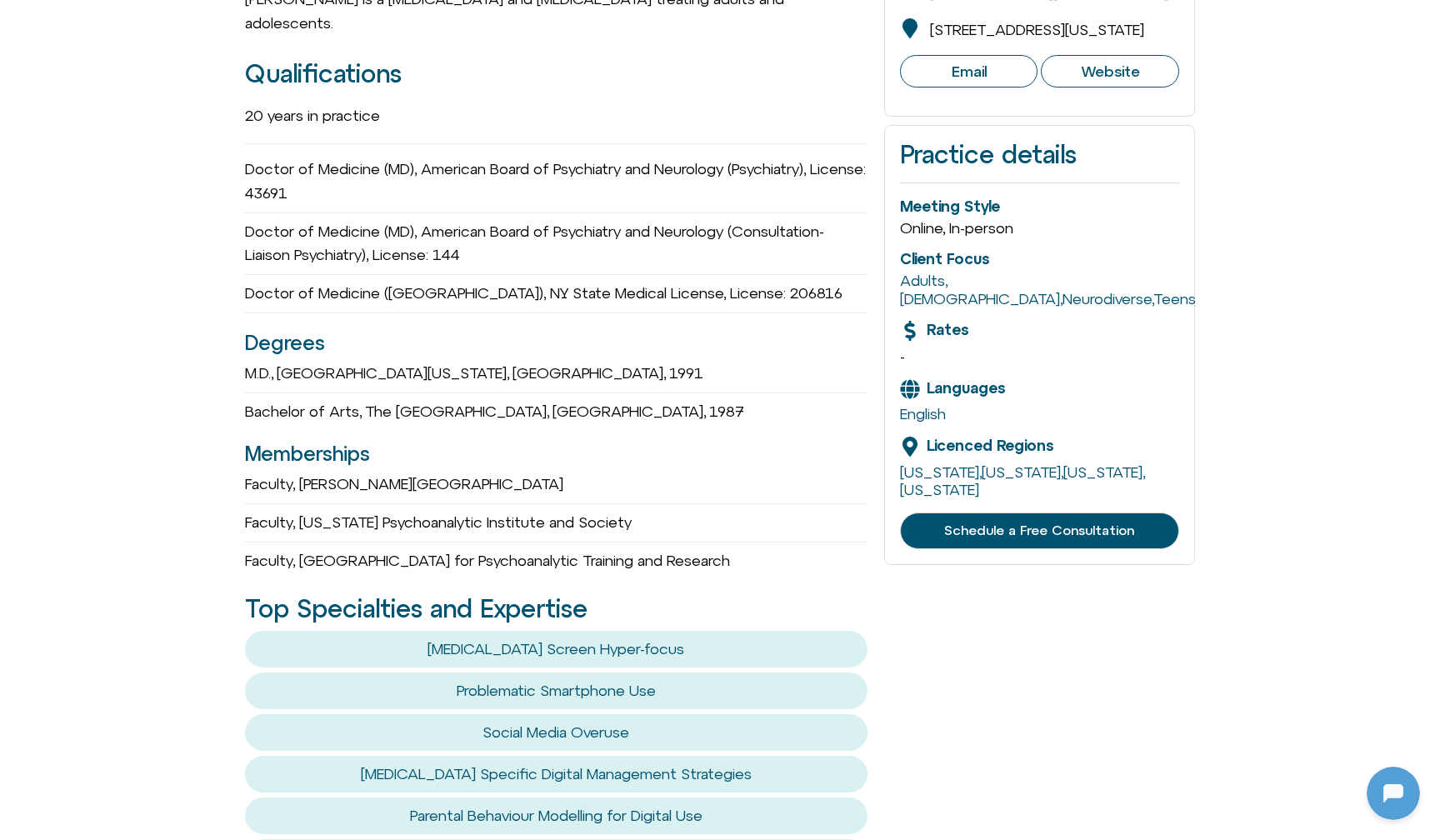
scroll to position [1061, 0]
drag, startPoint x: 976, startPoint y: 463, endPoint x: 883, endPoint y: 438, distance: 96.3
click at [884, 438] on div "Practice details Meeting Style Online, In-person Client Focus Adults , LGBTQ+ ,…" at bounding box center [1039, 345] width 311 height 439
click at [836, 472] on div "Faculty, Weill Cornell Medical College" at bounding box center [556, 484] width 622 height 25
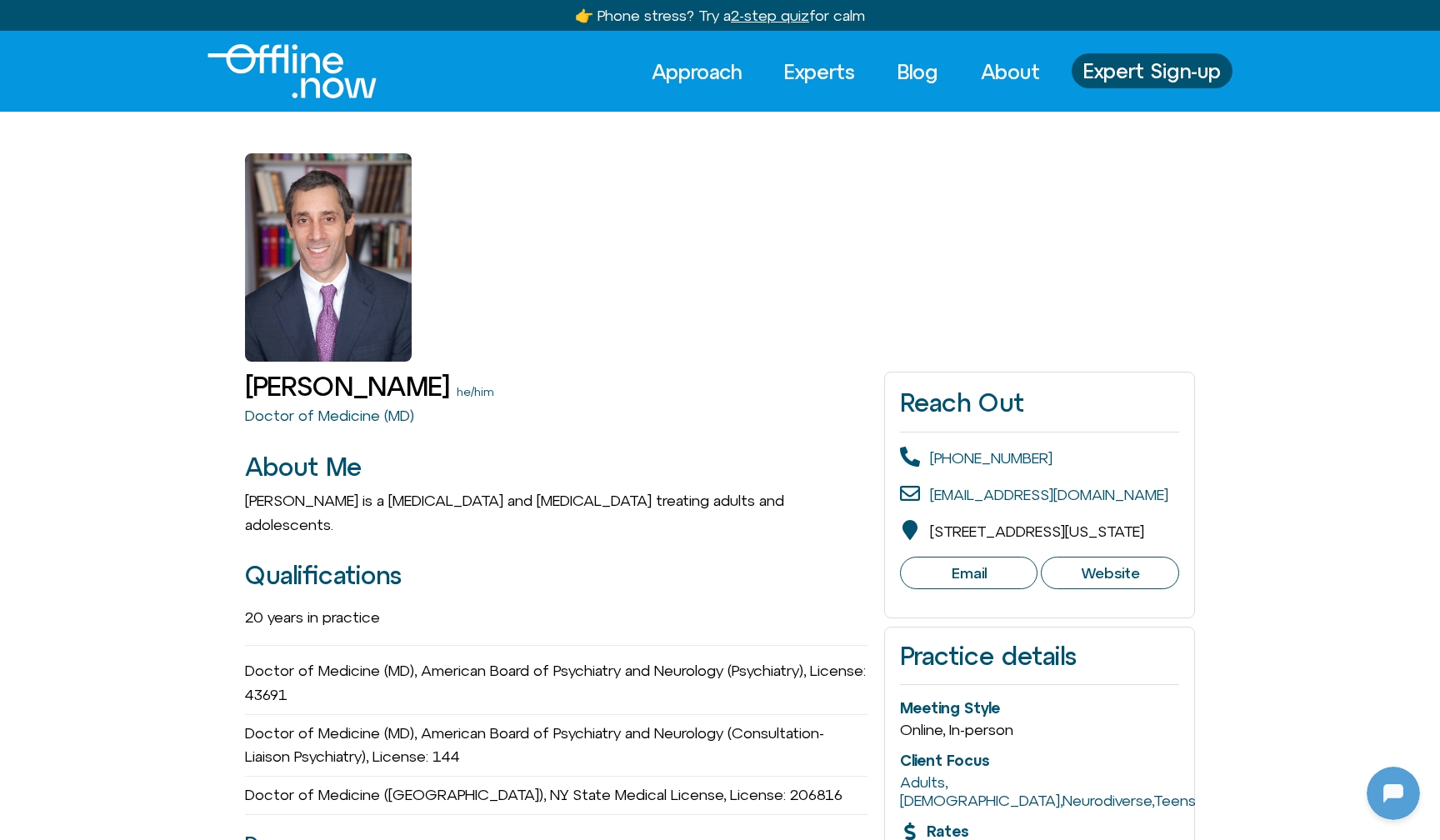
scroll to position [0, 0]
click at [807, 80] on link "Experts" at bounding box center [819, 71] width 101 height 36
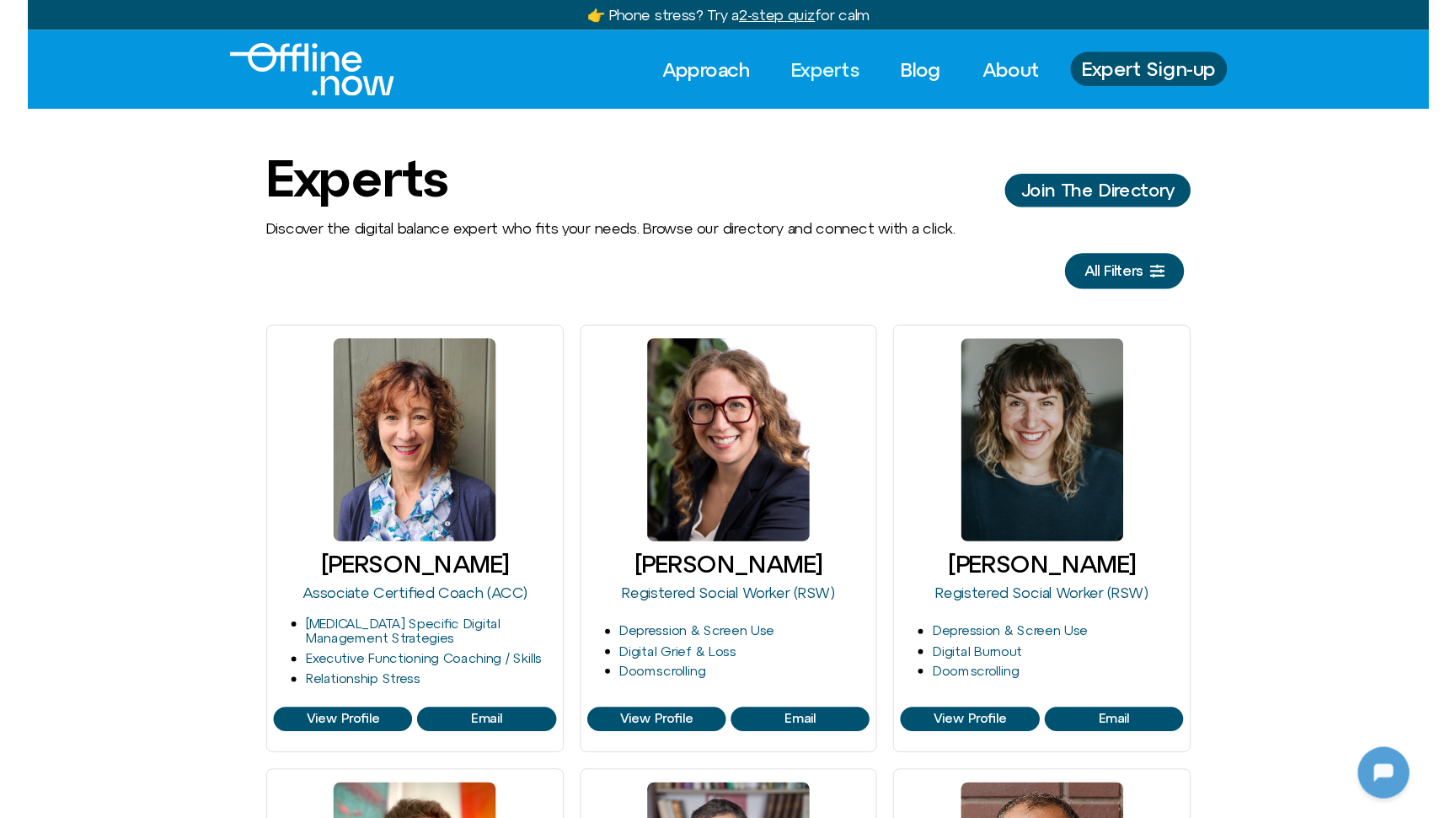
scroll to position [1073, 0]
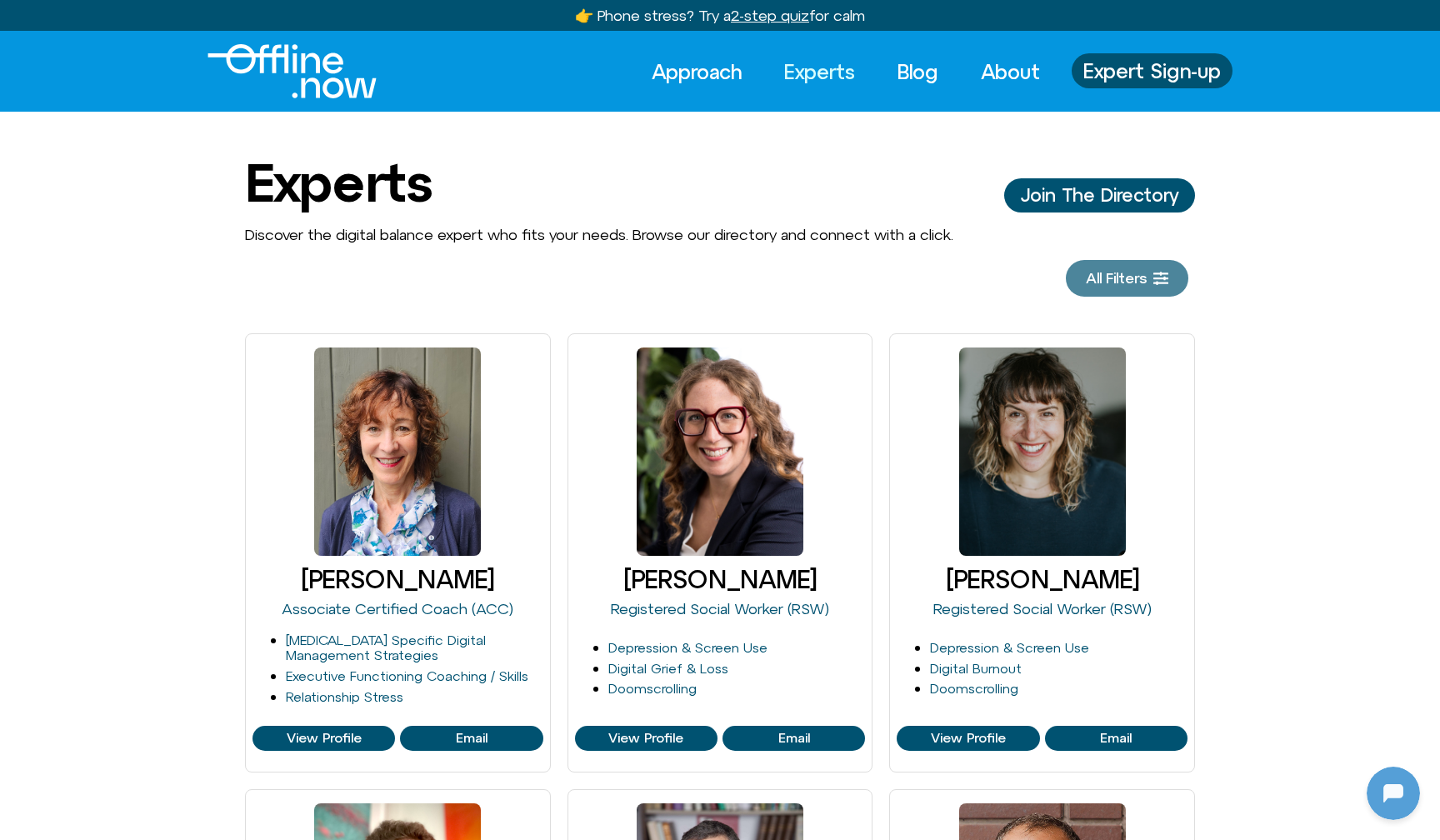
click at [1095, 282] on span "All Filters" at bounding box center [1117, 277] width 61 height 17
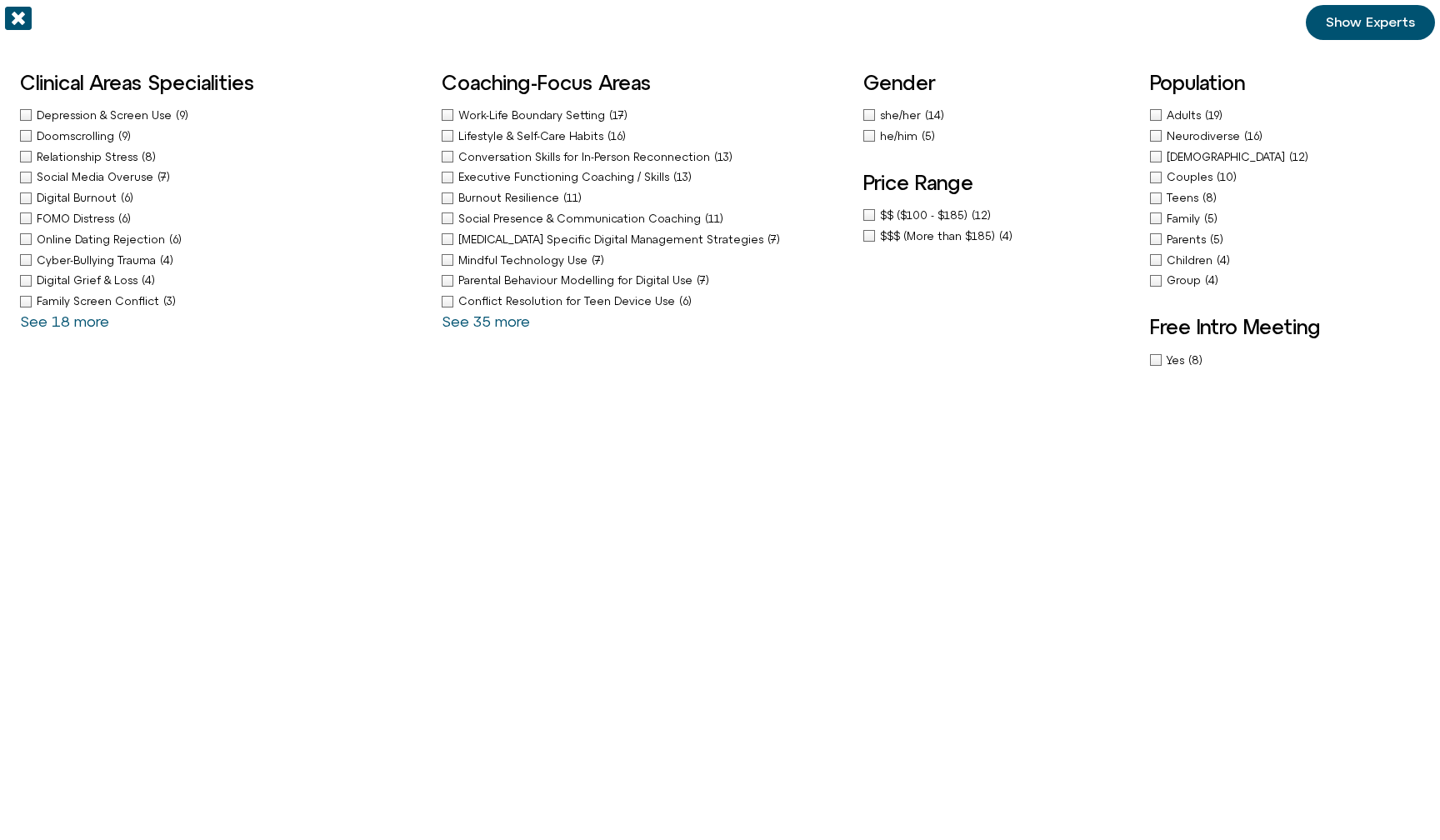
click at [20, 19] on icon "Off-Canvas" at bounding box center [18, 18] width 26 height 26
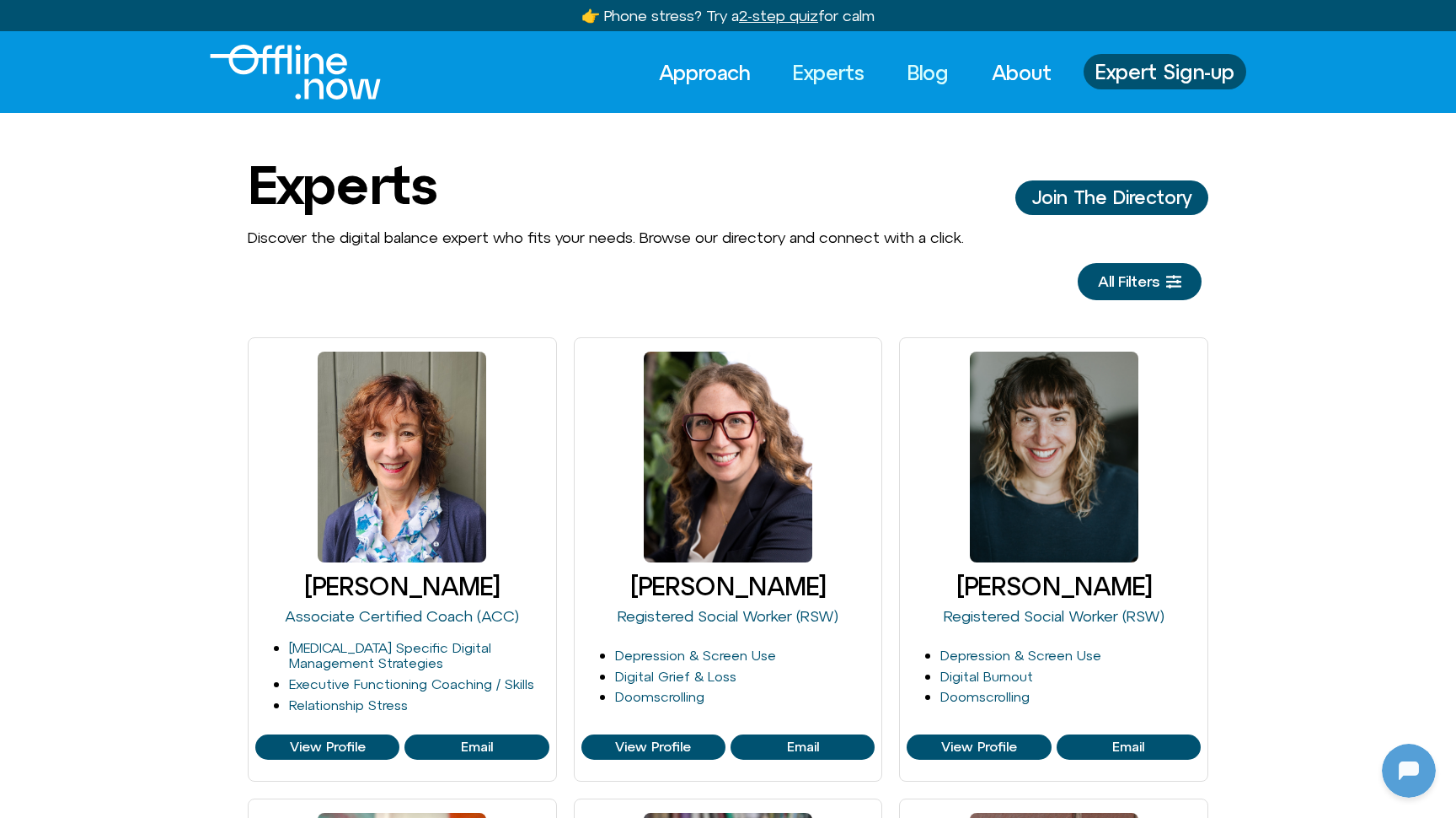
click at [923, 70] on link "Blog" at bounding box center [928, 71] width 71 height 37
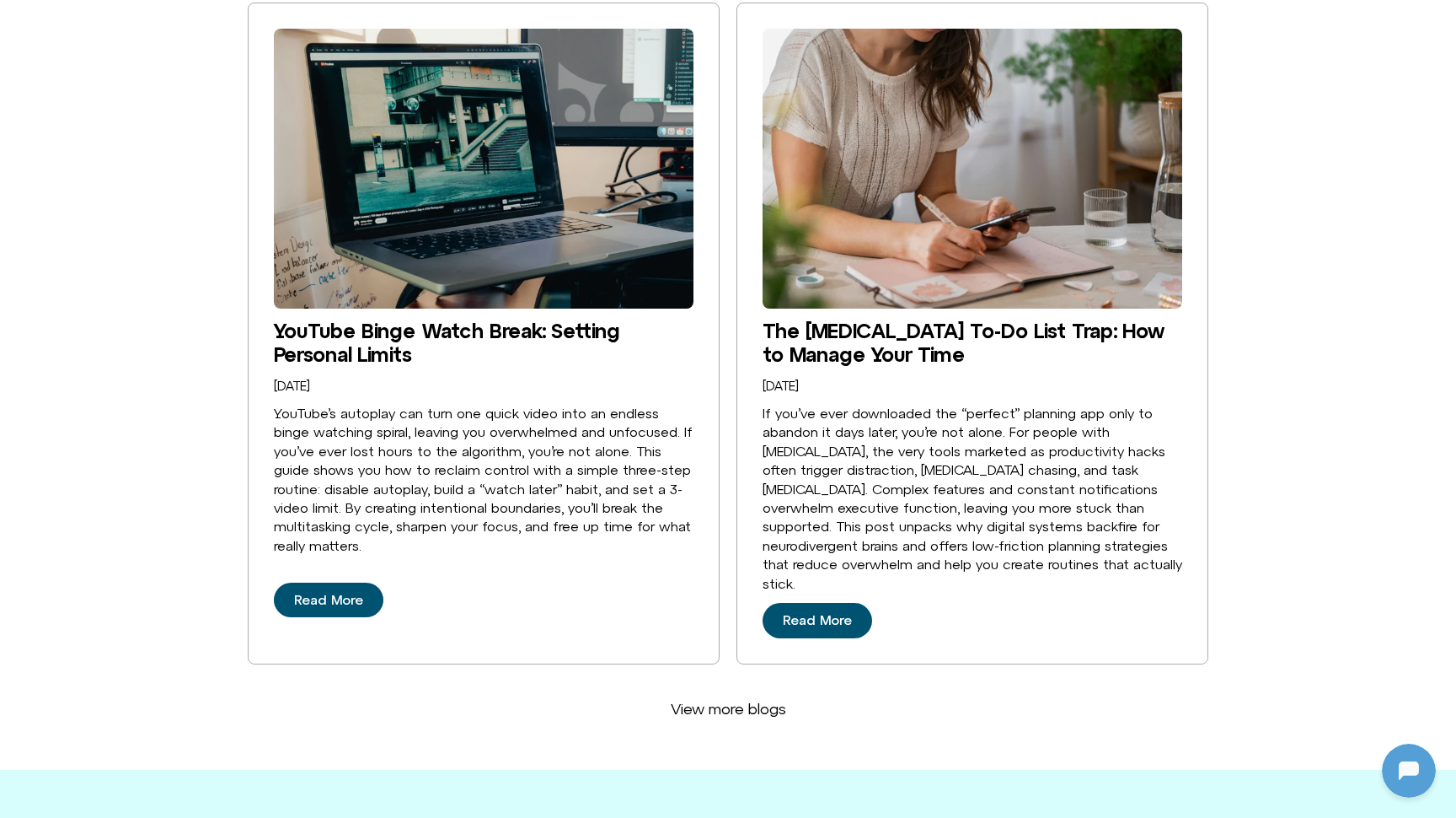
scroll to position [3891, 0]
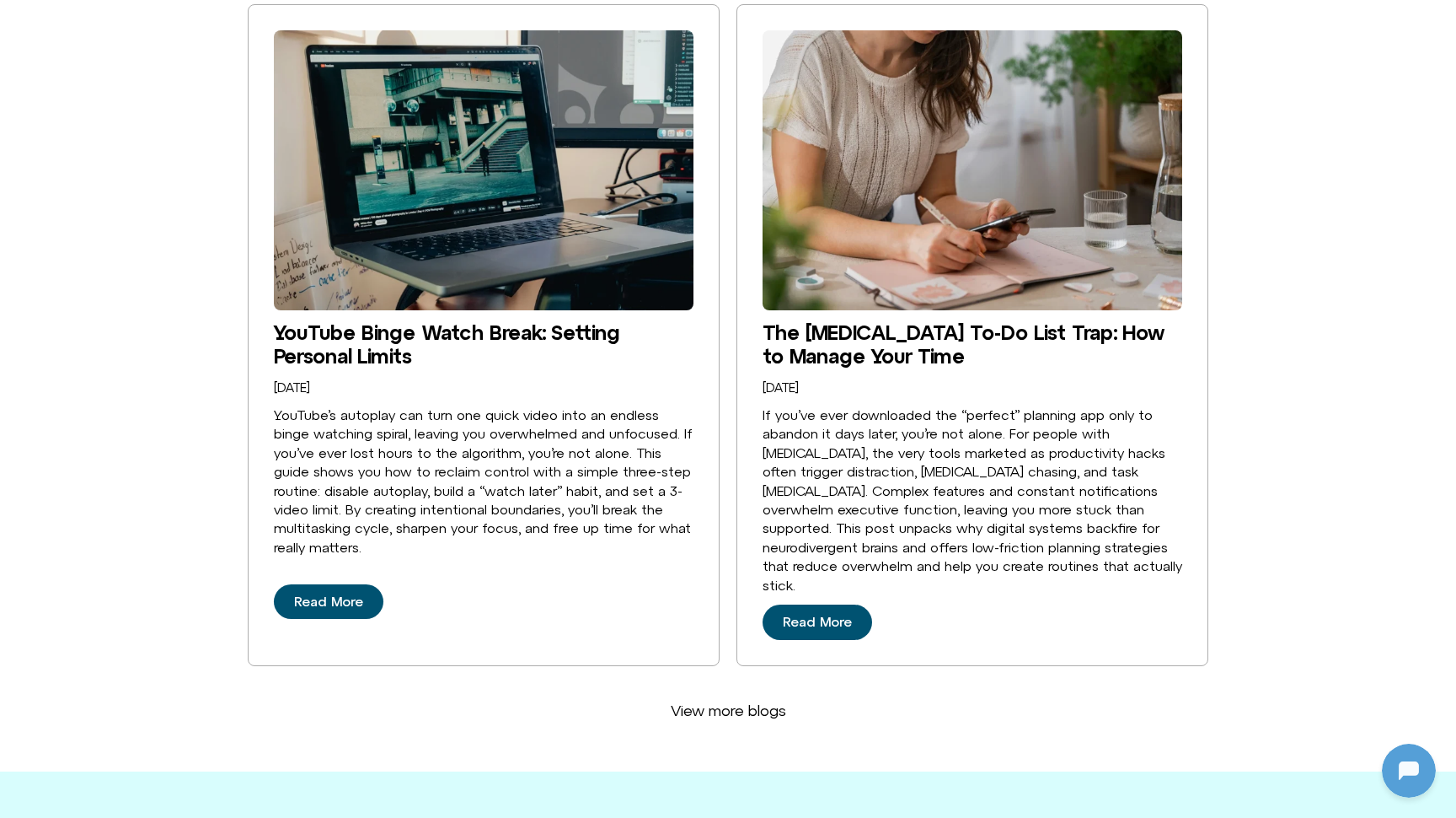
click at [727, 701] on span "View more blogs" at bounding box center [728, 710] width 115 height 19
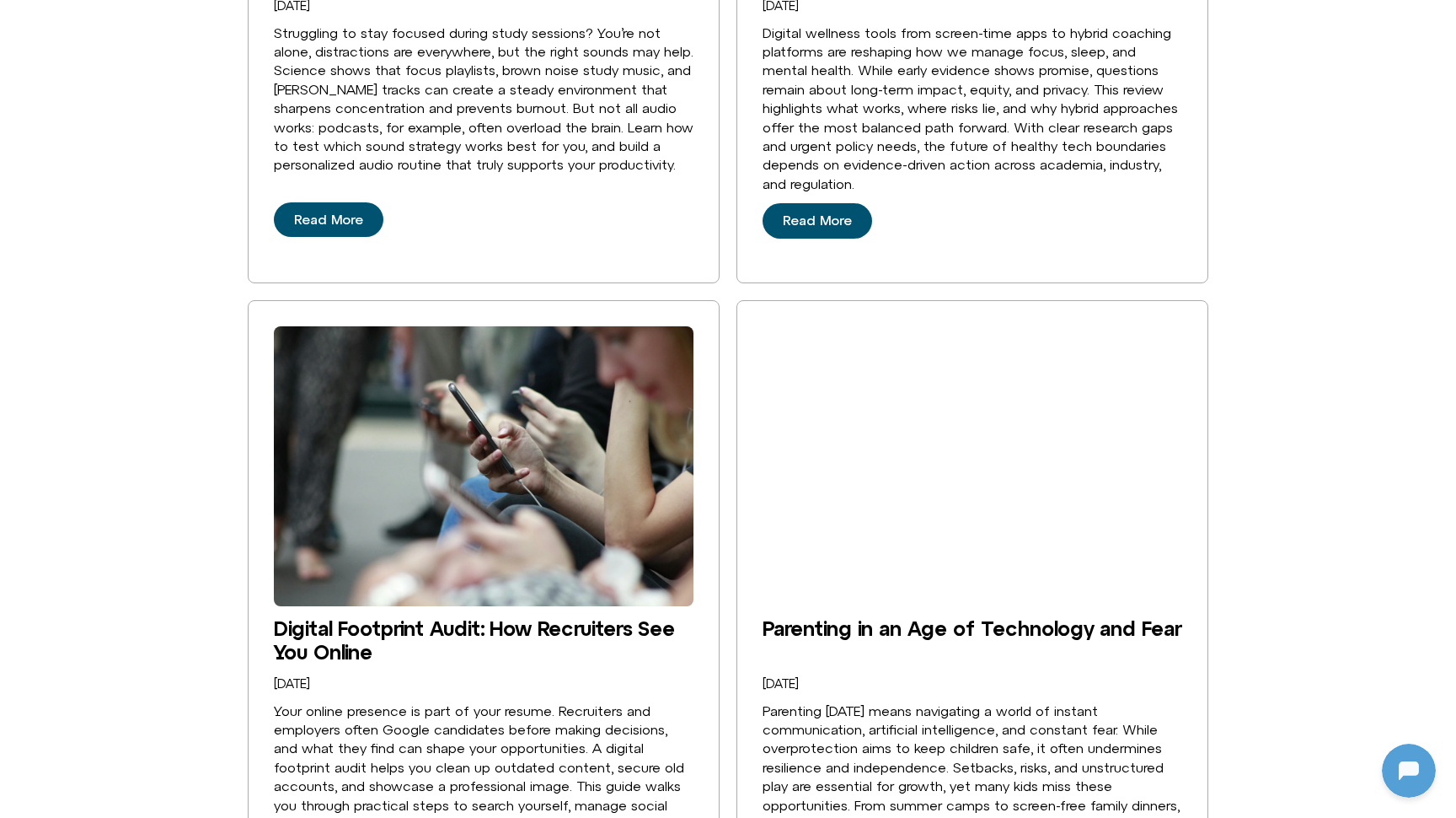
scroll to position [7001, 0]
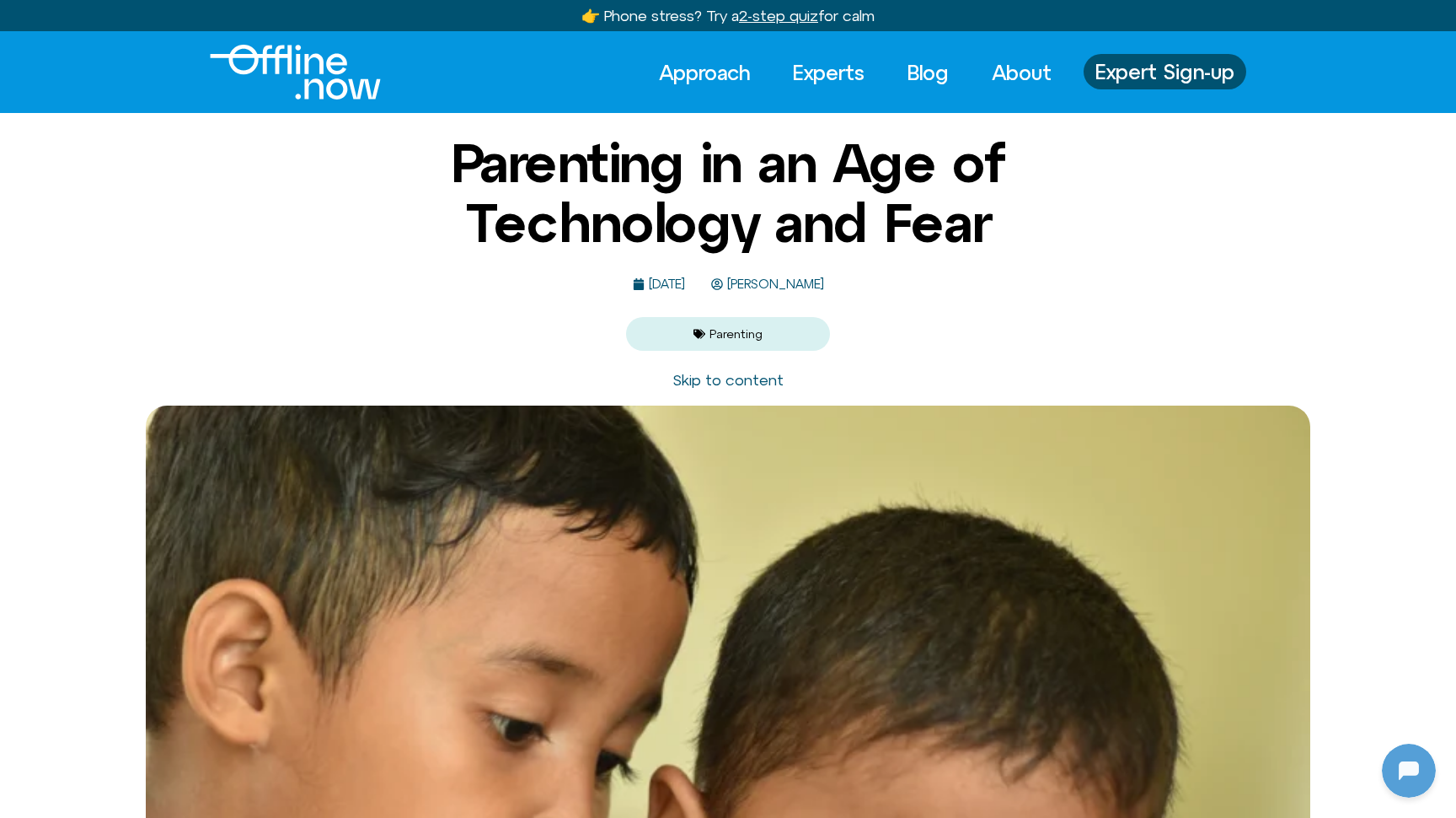
click at [818, 281] on span "[PERSON_NAME]" at bounding box center [773, 285] width 101 height 14
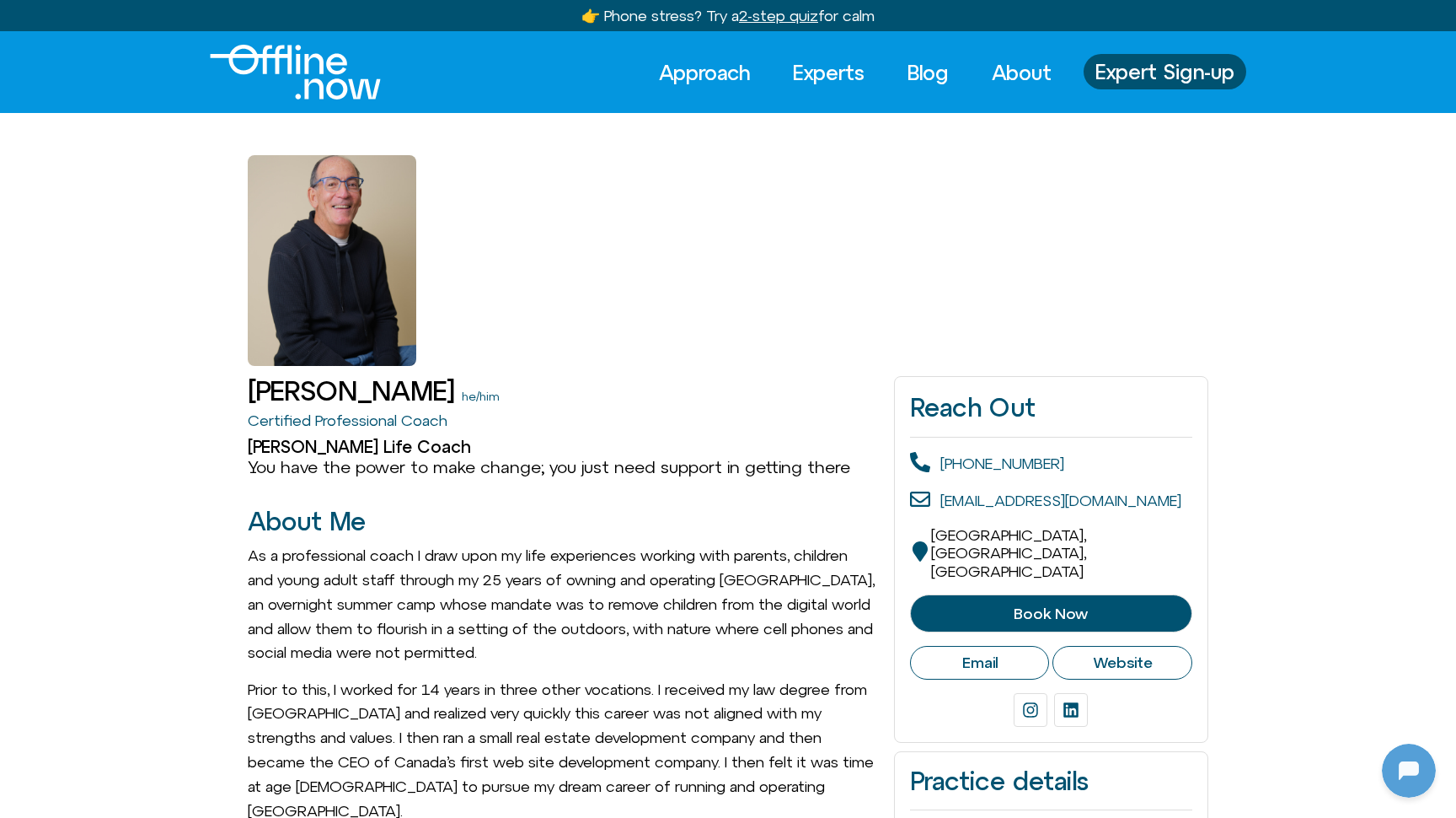
scroll to position [1073, 0]
